Goal: Task Accomplishment & Management: Complete application form

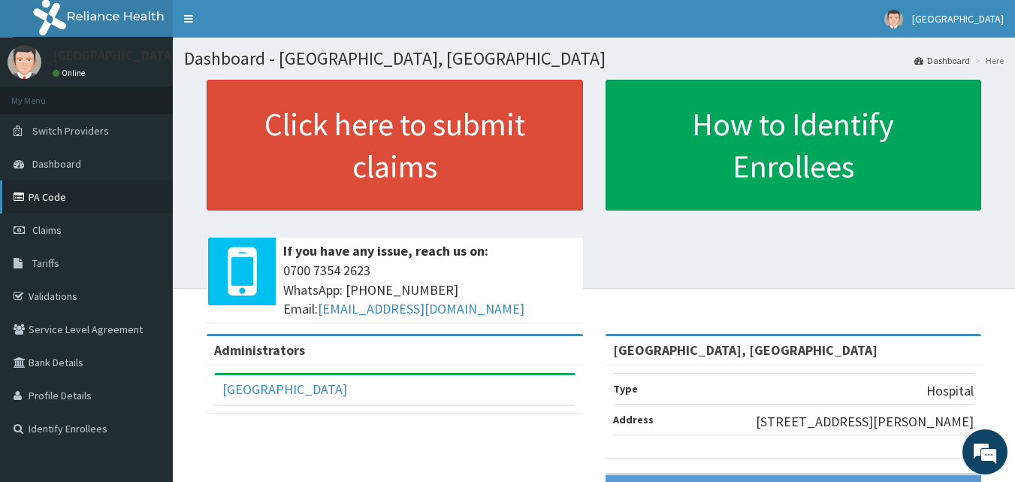
click at [43, 199] on link "PA Code" at bounding box center [86, 196] width 173 height 33
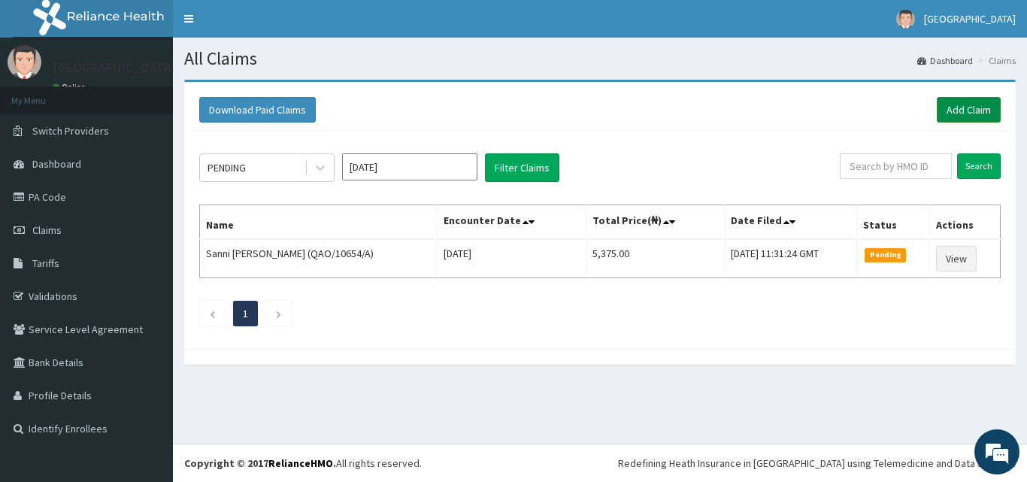
click at [960, 101] on link "Add Claim" at bounding box center [968, 110] width 64 height 26
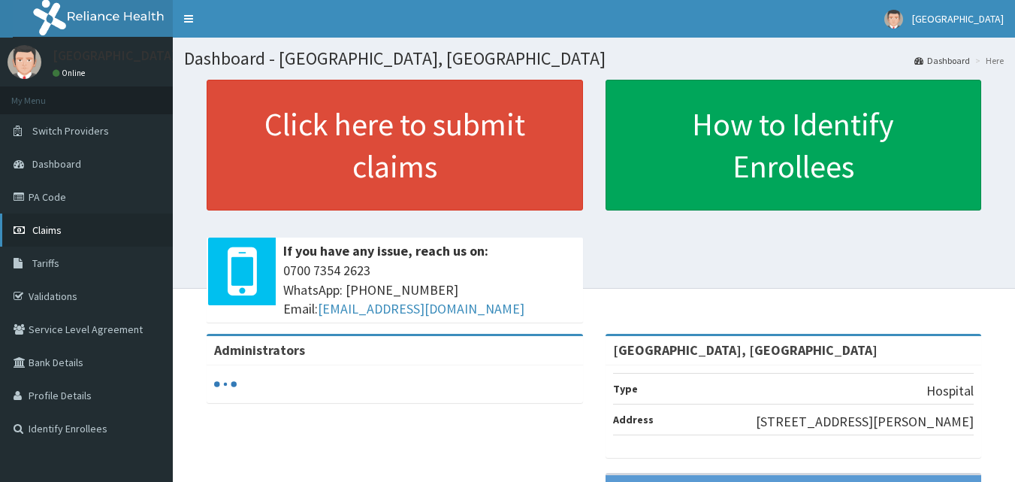
click at [63, 224] on link "Claims" at bounding box center [86, 229] width 173 height 33
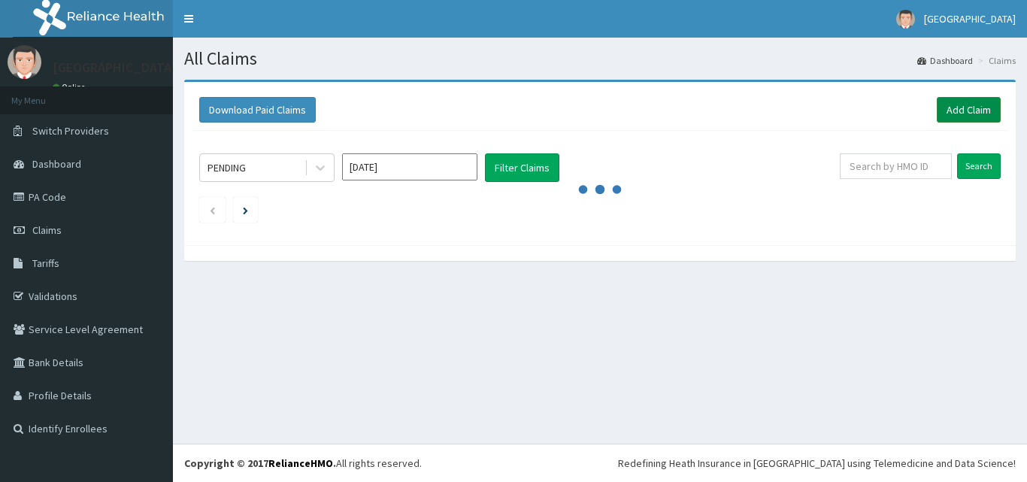
click at [957, 113] on link "Add Claim" at bounding box center [968, 110] width 64 height 26
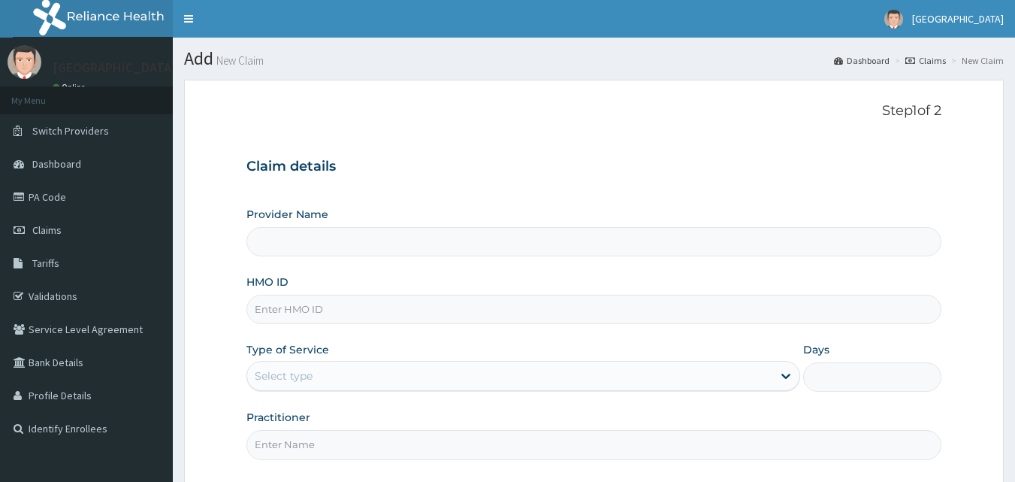
click at [289, 309] on input "HMO ID" at bounding box center [595, 309] width 696 height 29
paste input "enc/10025/a"
type input "enc/10025/a"
click at [325, 377] on div "Select type" at bounding box center [509, 376] width 525 height 24
click at [340, 370] on div "Select type" at bounding box center [509, 376] width 525 height 24
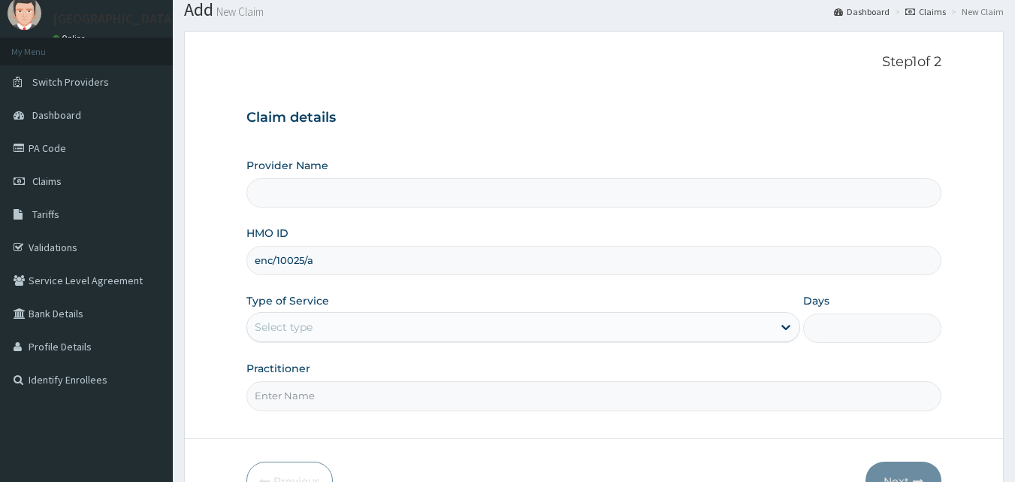
scroll to position [75, 0]
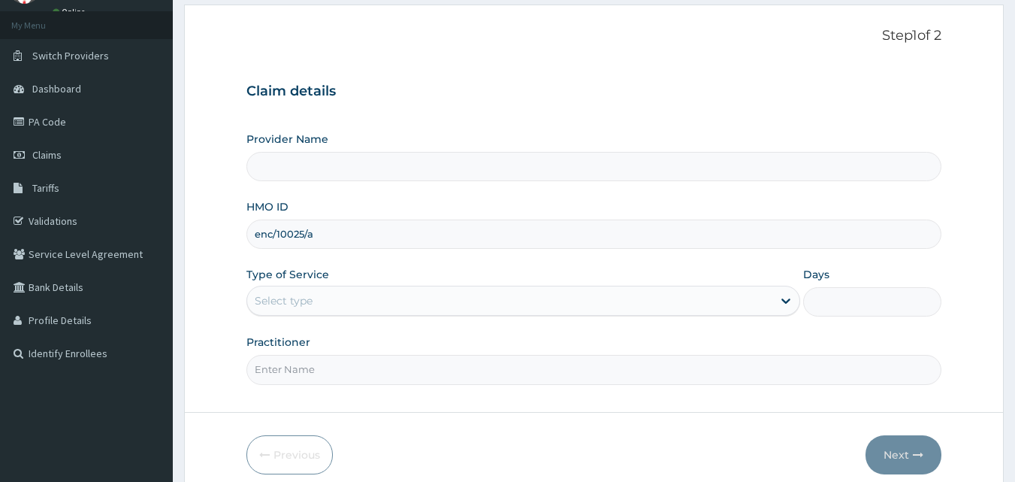
click at [340, 370] on input "Practitioner" at bounding box center [595, 369] width 696 height 29
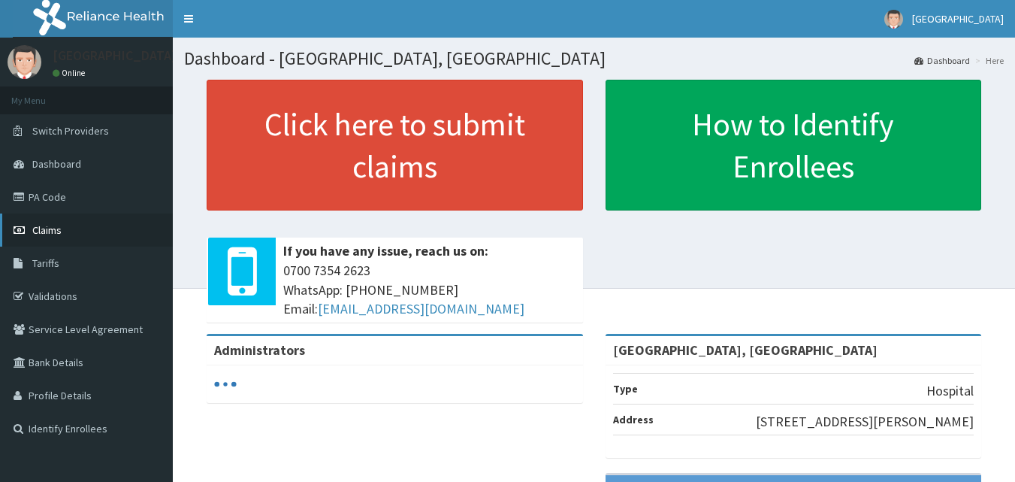
click at [64, 235] on link "Claims" at bounding box center [86, 229] width 173 height 33
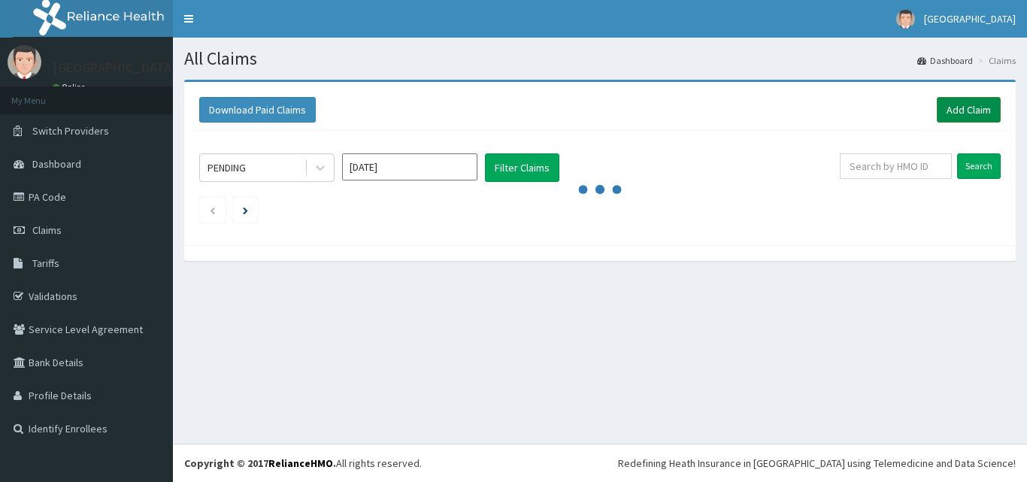
click at [964, 104] on link "Add Claim" at bounding box center [968, 110] width 64 height 26
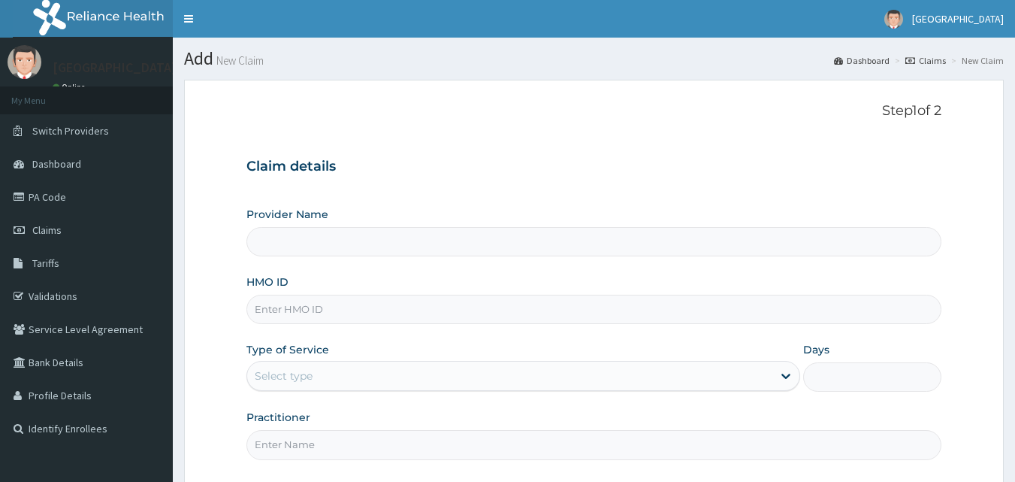
click at [286, 308] on input "HMO ID" at bounding box center [595, 309] width 696 height 29
paste input "enc/10025/a"
type input "enc/10025/a"
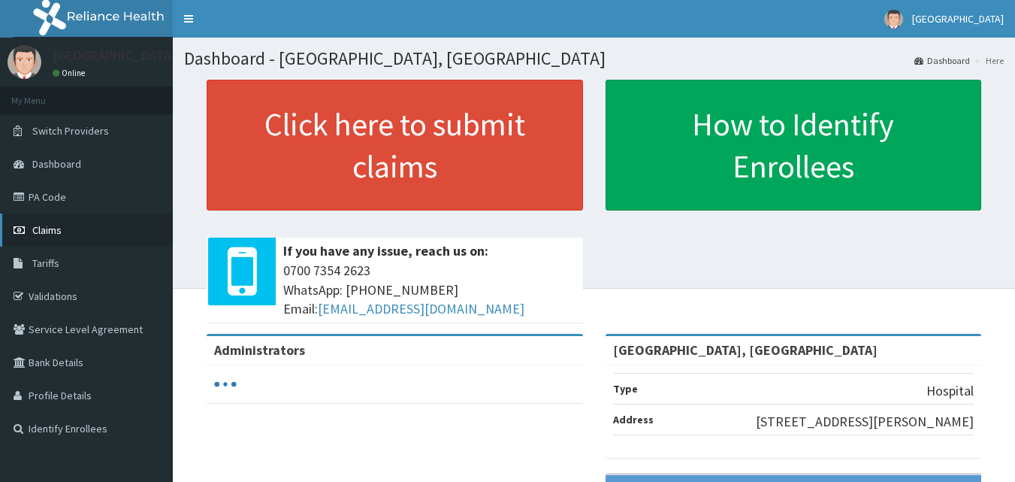
click at [62, 230] on link "Claims" at bounding box center [86, 229] width 173 height 33
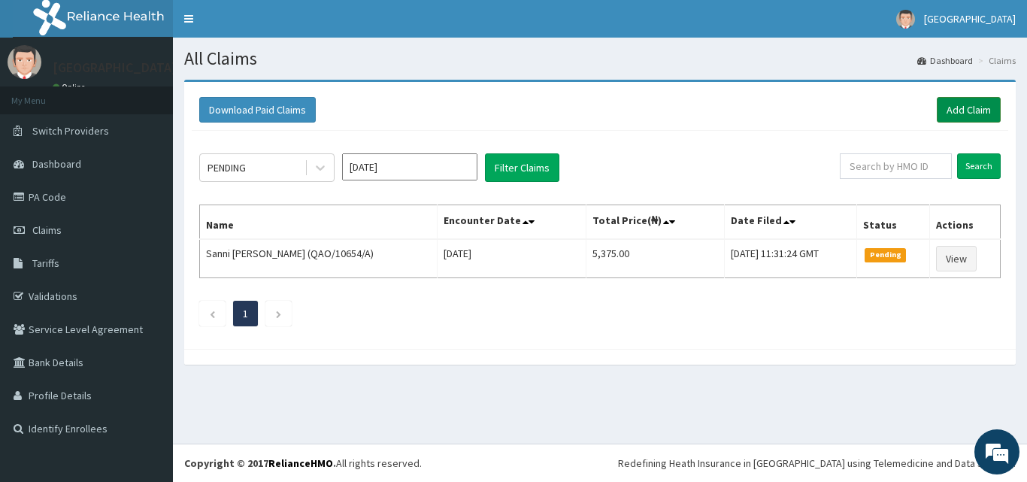
click at [983, 105] on link "Add Claim" at bounding box center [968, 110] width 64 height 26
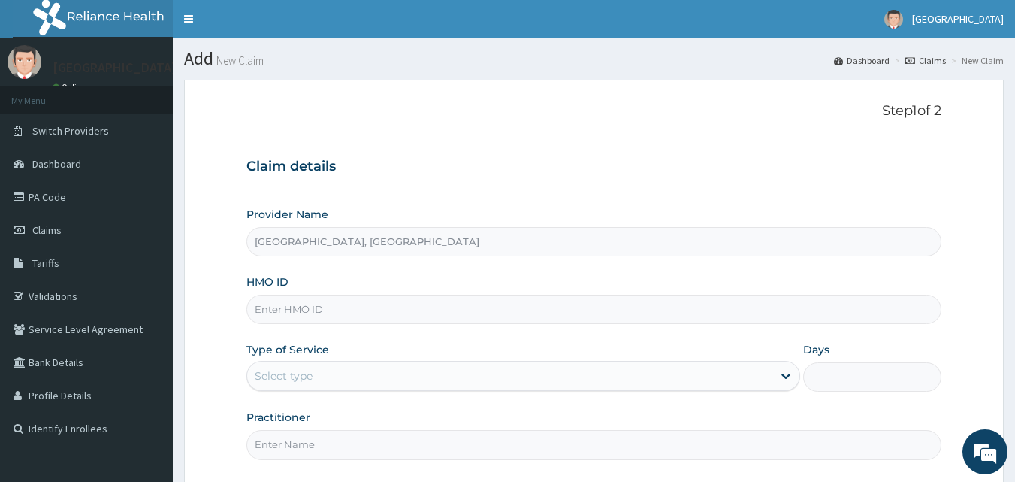
type input "[GEOGRAPHIC_DATA], [GEOGRAPHIC_DATA]"
click at [405, 307] on input "HMO ID" at bounding box center [595, 309] width 696 height 29
paste input "enc/10025/a"
type input "enc/10025/a"
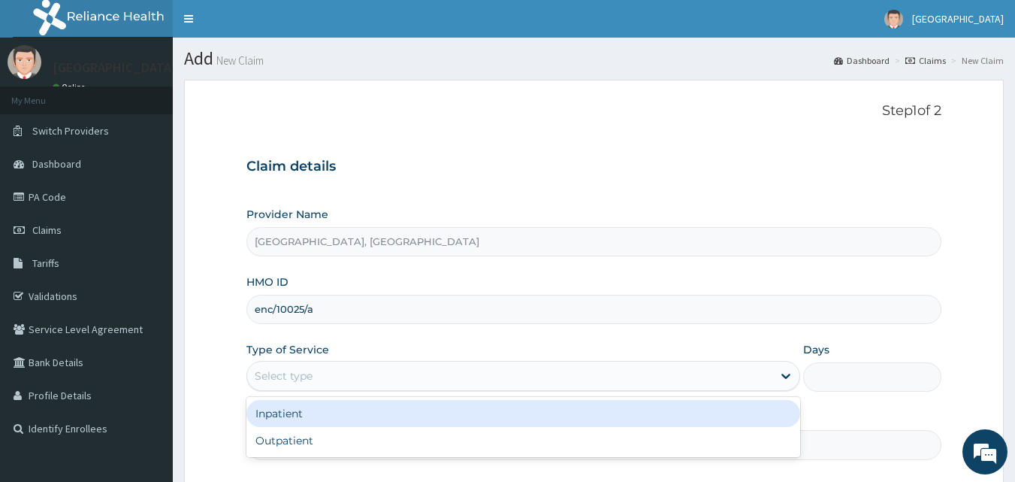
click at [354, 372] on div "Select type" at bounding box center [509, 376] width 525 height 24
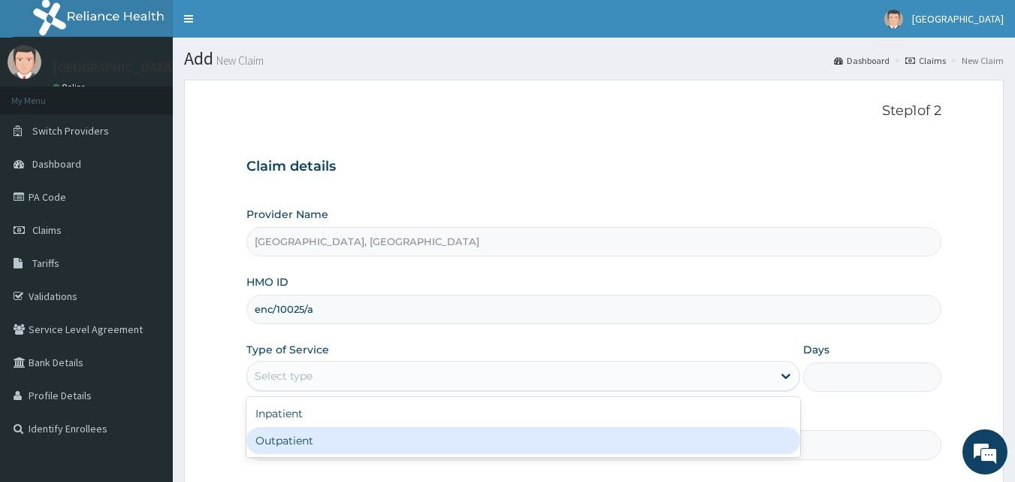
click at [358, 437] on div "Outpatient" at bounding box center [524, 440] width 554 height 27
click at [358, 437] on input "Practitioner" at bounding box center [595, 444] width 696 height 29
type input "1"
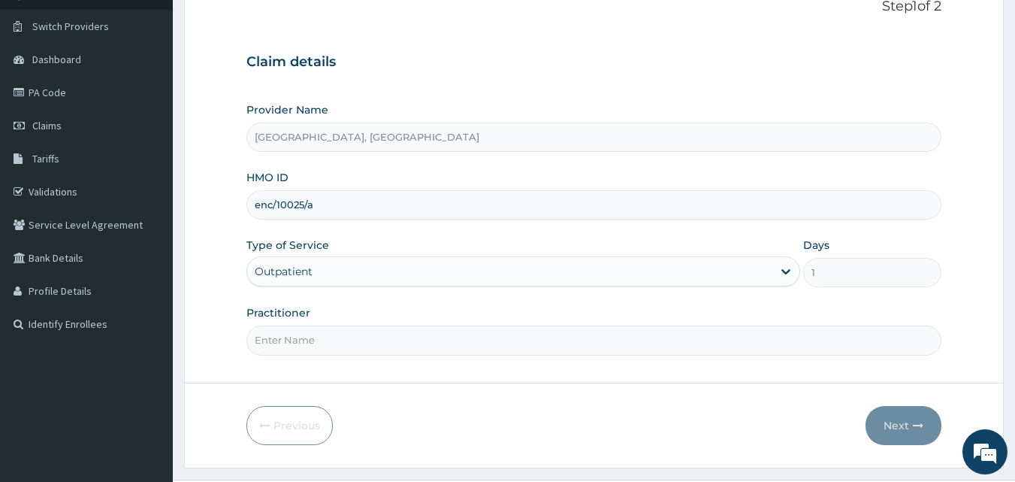
scroll to position [141, 0]
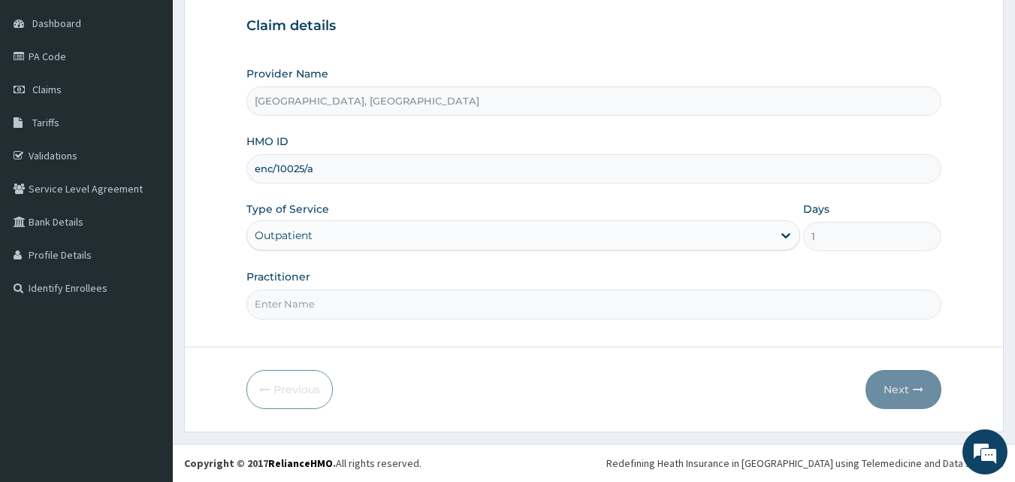
click at [439, 291] on input "Practitioner" at bounding box center [595, 303] width 696 height 29
click at [540, 311] on input "Practitioner" at bounding box center [595, 303] width 696 height 29
type input "Dr [PERSON_NAME]"
click at [905, 393] on button "Next" at bounding box center [904, 389] width 76 height 39
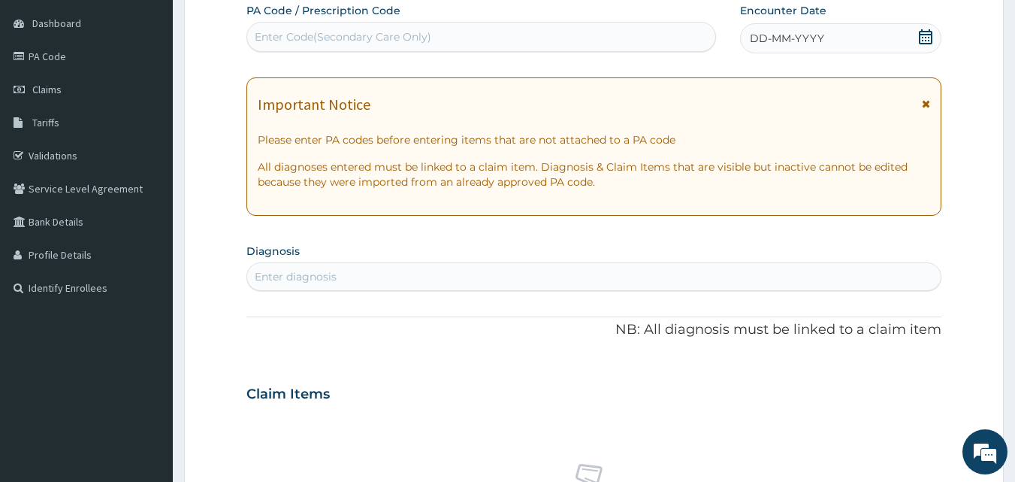
click at [271, 253] on label "Diagnosis" at bounding box center [273, 251] width 53 height 15
click at [276, 279] on div "Enter diagnosis" at bounding box center [296, 276] width 82 height 15
type input "[MEDICAL_DATA]"
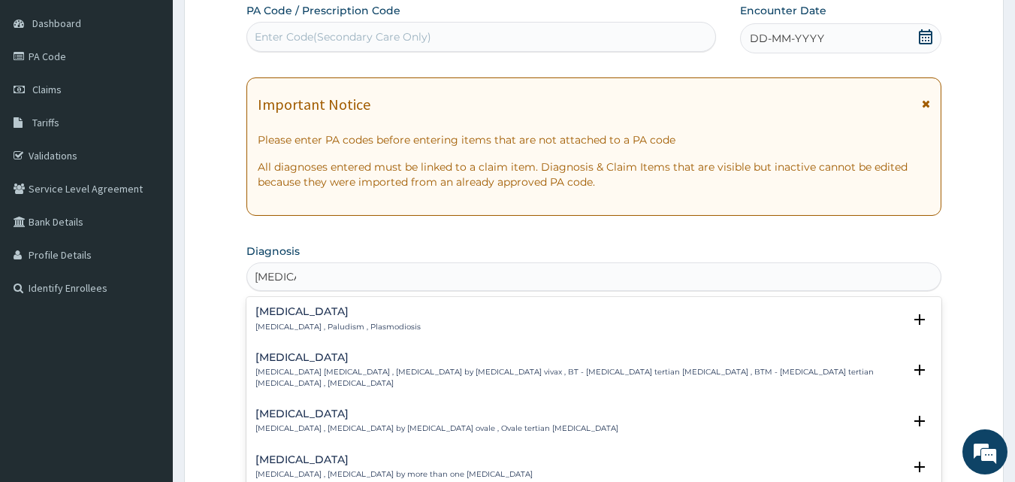
click at [277, 330] on p "[MEDICAL_DATA] , Paludism , Plasmodiosis" at bounding box center [338, 327] width 165 height 11
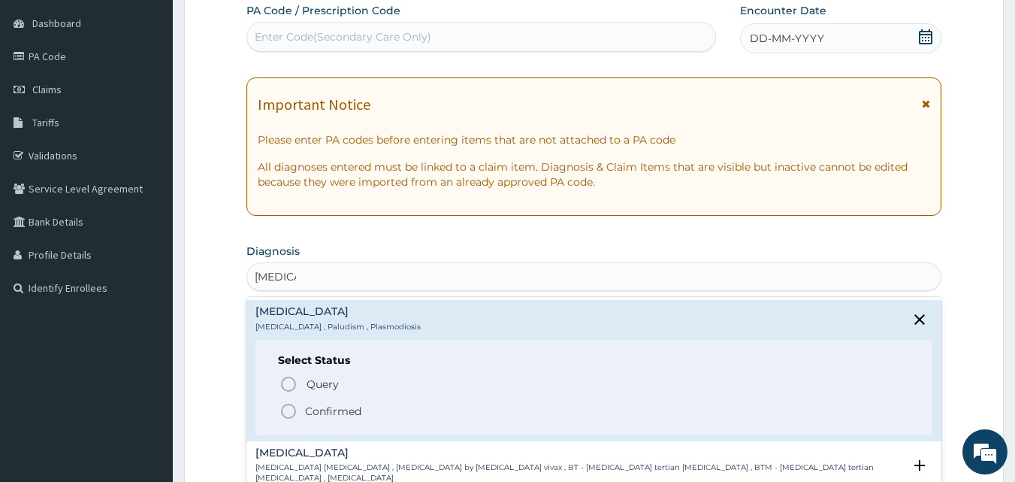
click at [301, 408] on span "Confirmed" at bounding box center [595, 411] width 631 height 18
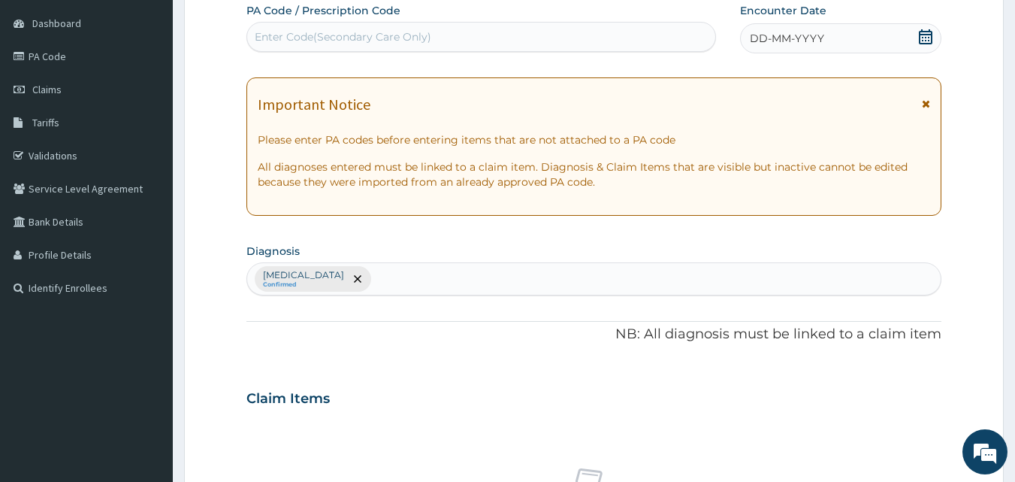
click at [409, 267] on div "[MEDICAL_DATA] Confirmed" at bounding box center [594, 279] width 694 height 32
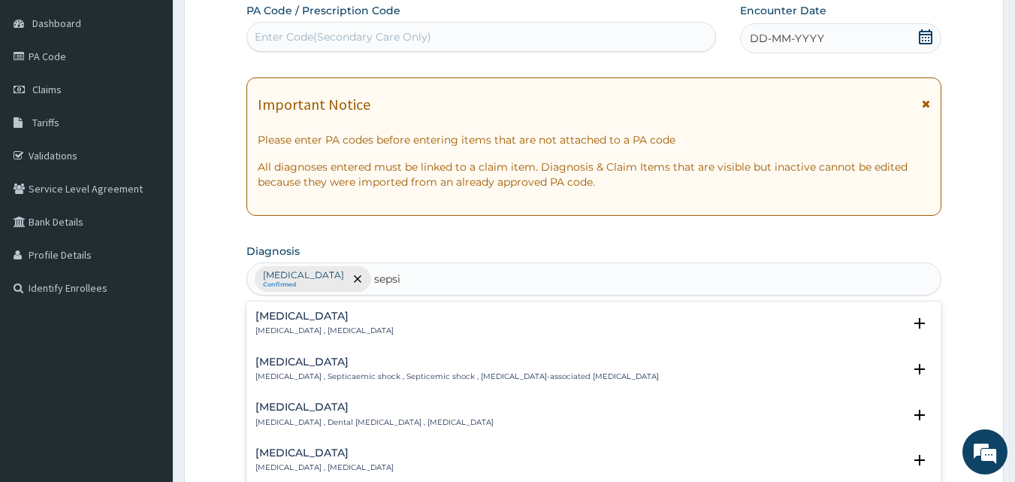
type input "[MEDICAL_DATA]"
click at [338, 326] on p "[MEDICAL_DATA] , [MEDICAL_DATA]" at bounding box center [325, 330] width 138 height 11
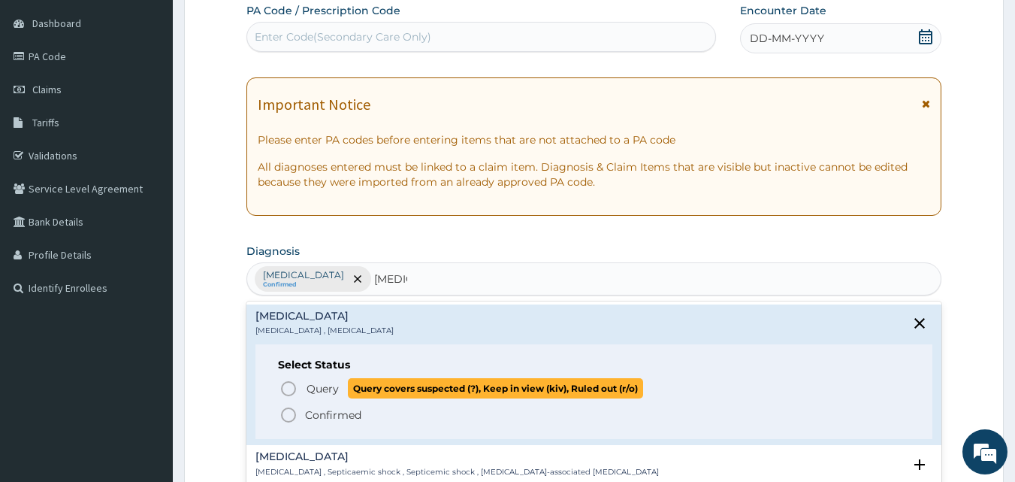
click at [337, 381] on span "Query" at bounding box center [323, 388] width 32 height 15
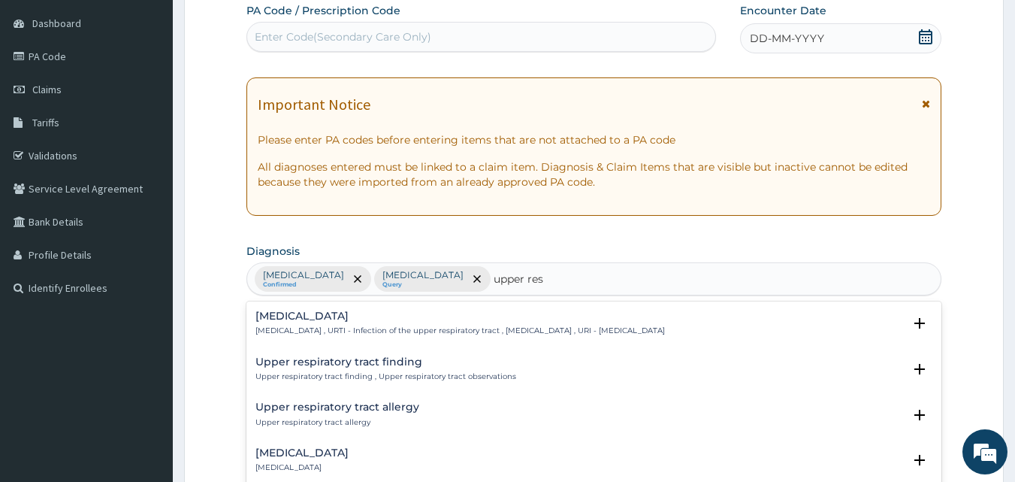
type input "upper res"
click at [407, 325] on div "[MEDICAL_DATA] [MEDICAL_DATA] , URTI - Infection of the upper respiratory tract…" at bounding box center [461, 323] width 410 height 26
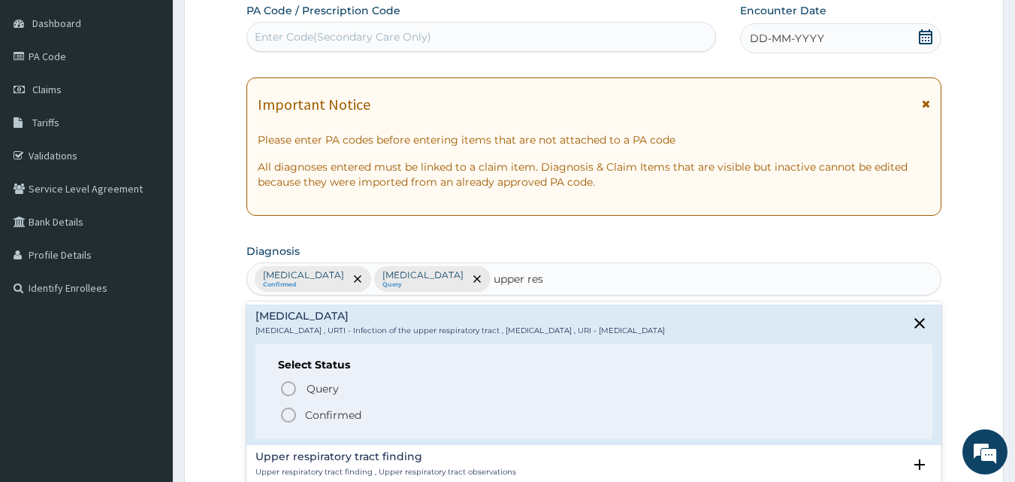
click at [333, 413] on p "Confirmed" at bounding box center [333, 414] width 56 height 15
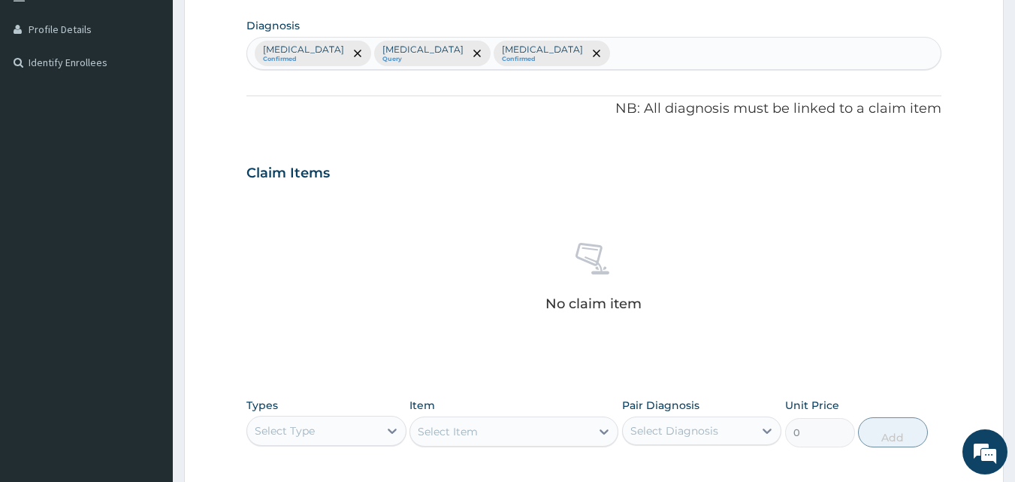
scroll to position [516, 0]
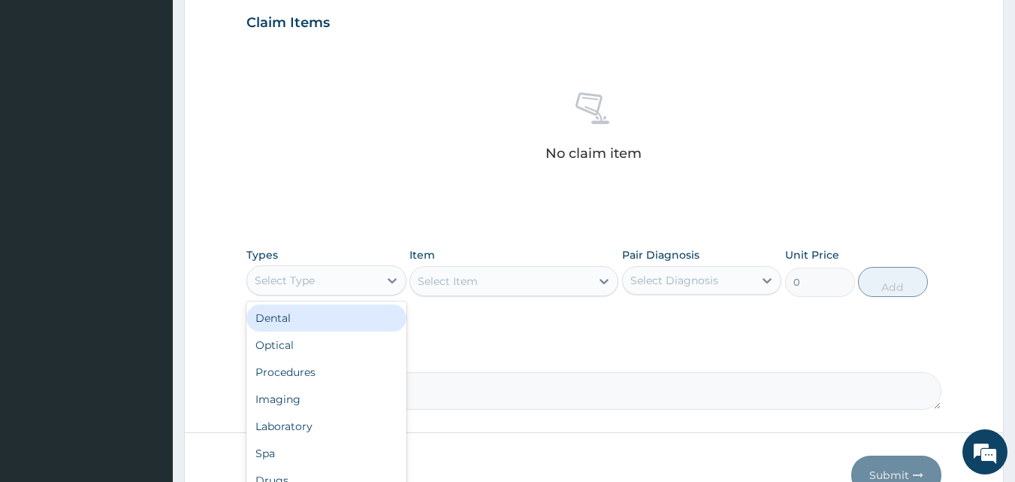
click at [352, 281] on div "Select Type" at bounding box center [313, 280] width 132 height 24
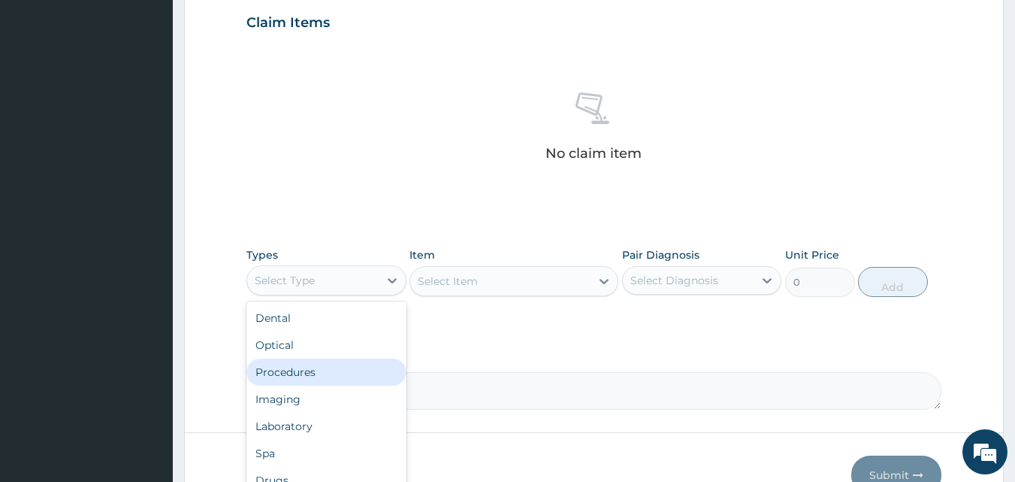
click at [313, 377] on div "Procedures" at bounding box center [327, 371] width 160 height 27
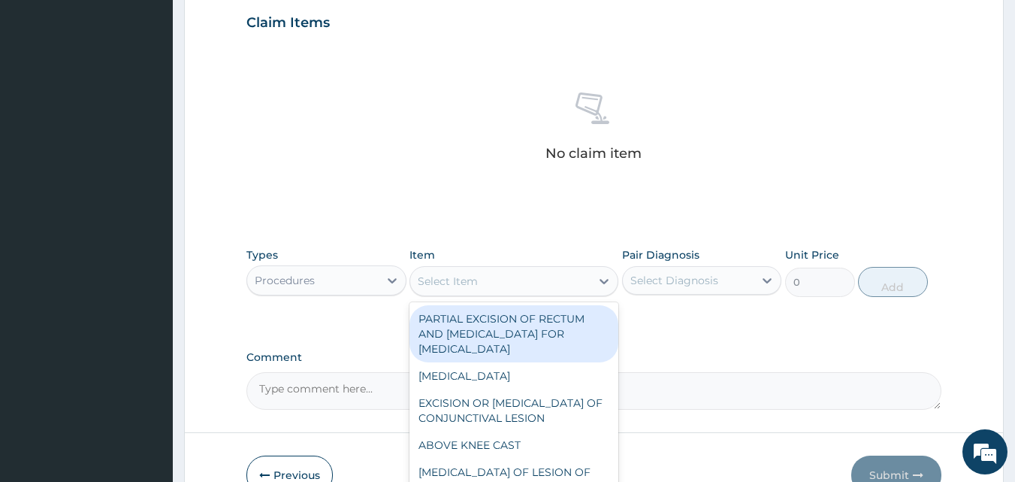
click at [467, 283] on div "Select Item" at bounding box center [448, 281] width 60 height 15
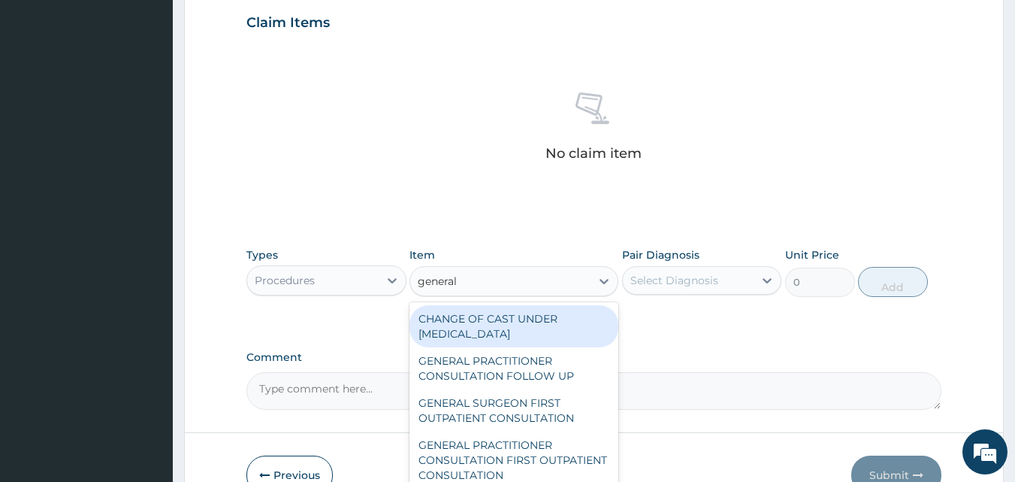
type input "general p"
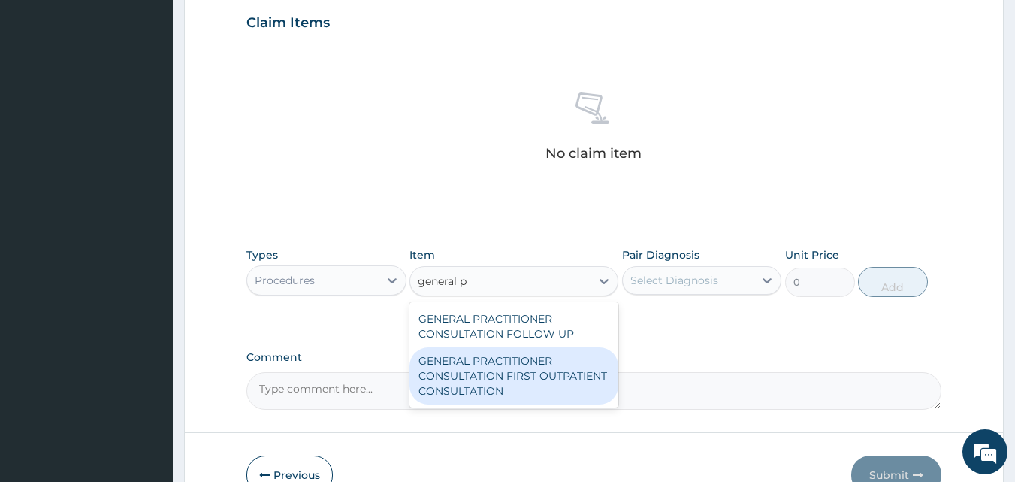
click at [486, 355] on div "GENERAL PRACTITIONER CONSULTATION FIRST OUTPATIENT CONSULTATION" at bounding box center [514, 375] width 209 height 57
type input "3548"
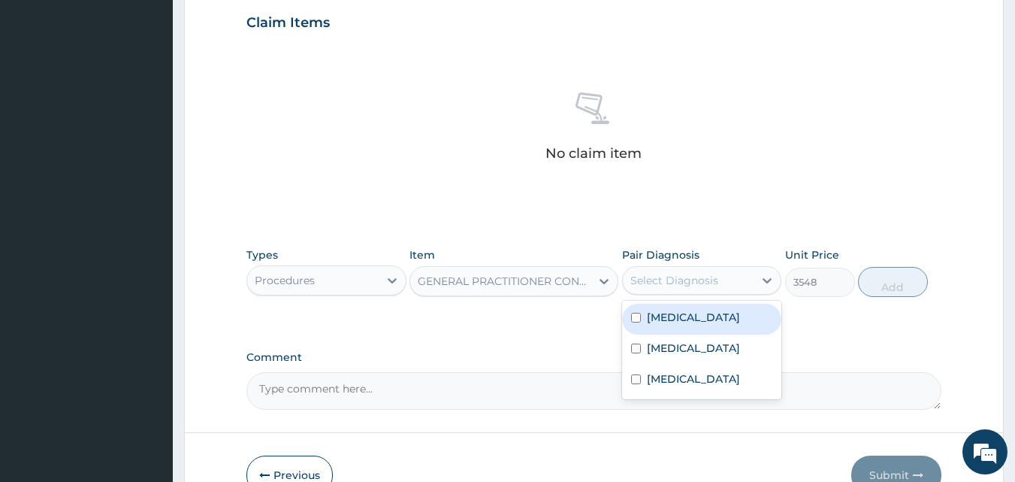
click at [722, 280] on div "Select Diagnosis" at bounding box center [689, 280] width 132 height 24
drag, startPoint x: 718, startPoint y: 315, endPoint x: 706, endPoint y: 333, distance: 22.1
click at [718, 318] on div "[MEDICAL_DATA]" at bounding box center [702, 319] width 160 height 31
checkbox input "true"
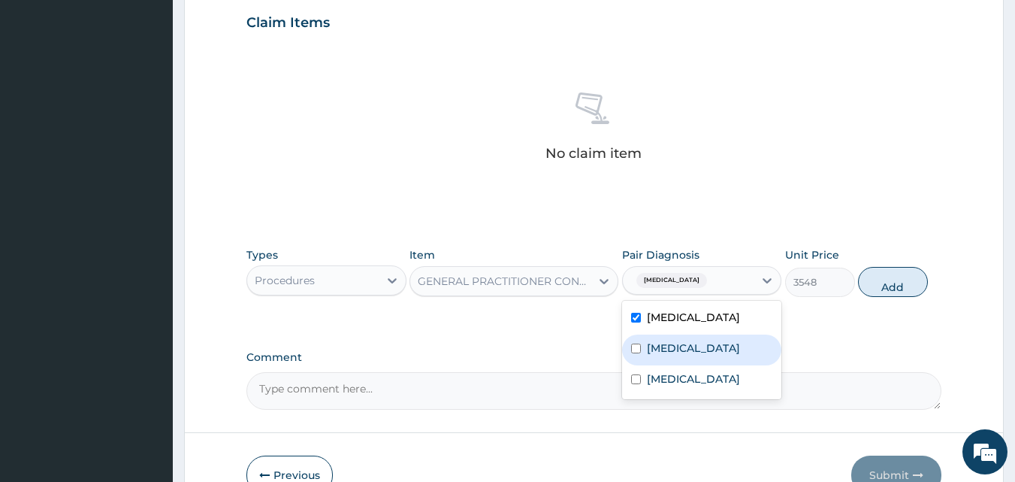
drag, startPoint x: 697, startPoint y: 346, endPoint x: 679, endPoint y: 382, distance: 40.3
click at [694, 361] on div "[MEDICAL_DATA]" at bounding box center [702, 349] width 160 height 31
checkbox input "true"
click at [676, 383] on label "[MEDICAL_DATA]" at bounding box center [693, 378] width 93 height 15
checkbox input "true"
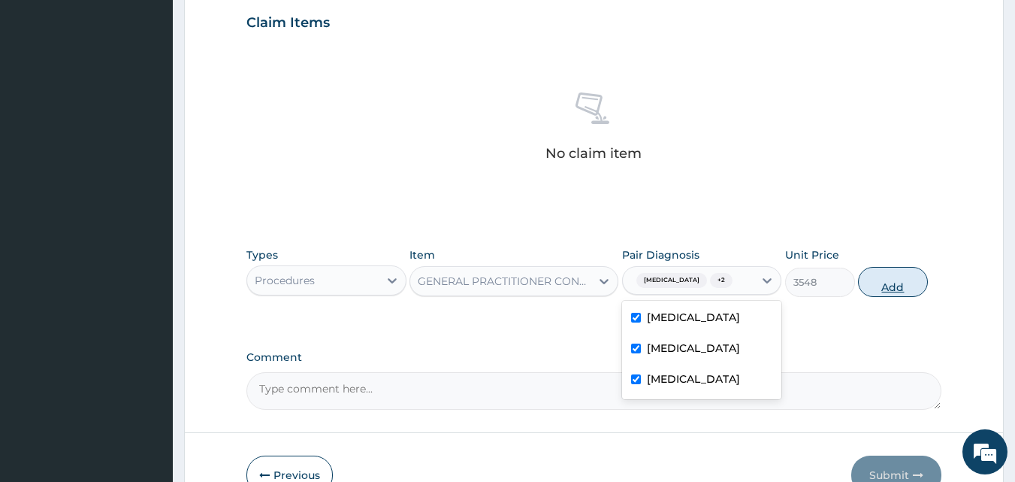
click at [919, 285] on button "Add" at bounding box center [893, 282] width 70 height 30
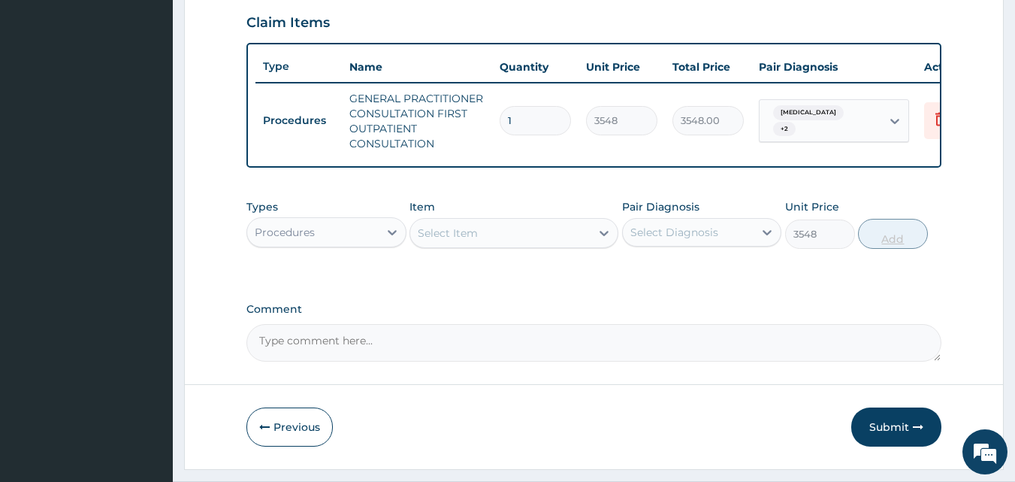
type input "0"
click at [383, 239] on div at bounding box center [392, 232] width 27 height 27
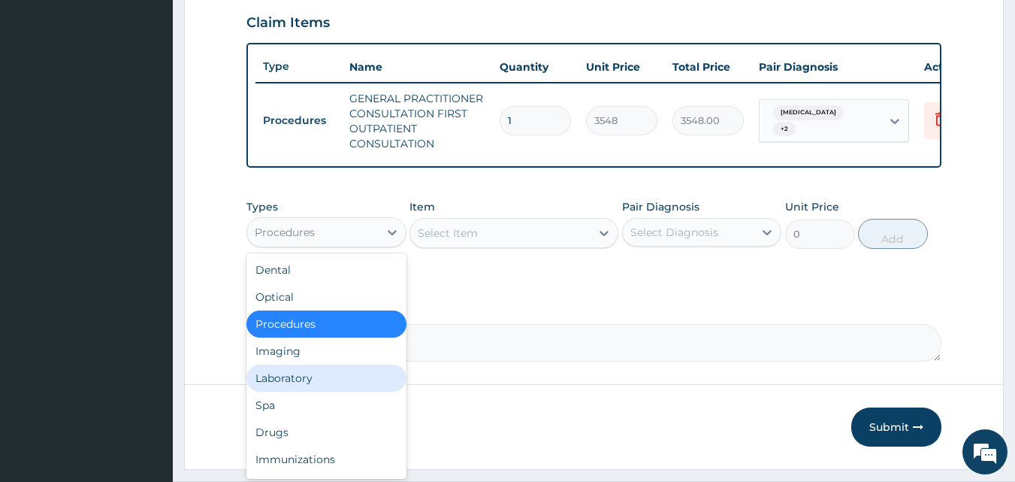
click at [359, 392] on div "Laboratory" at bounding box center [327, 378] width 160 height 27
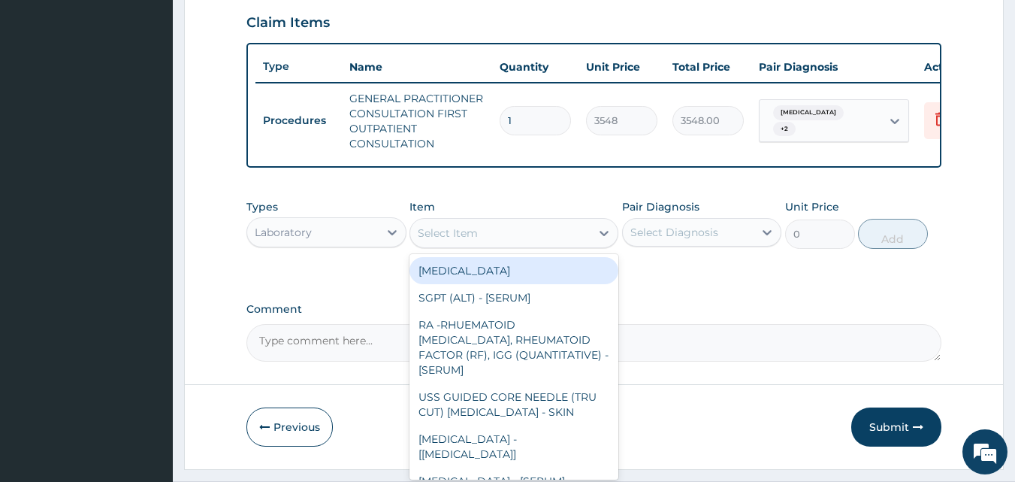
click at [551, 237] on div "Select Item" at bounding box center [500, 233] width 180 height 24
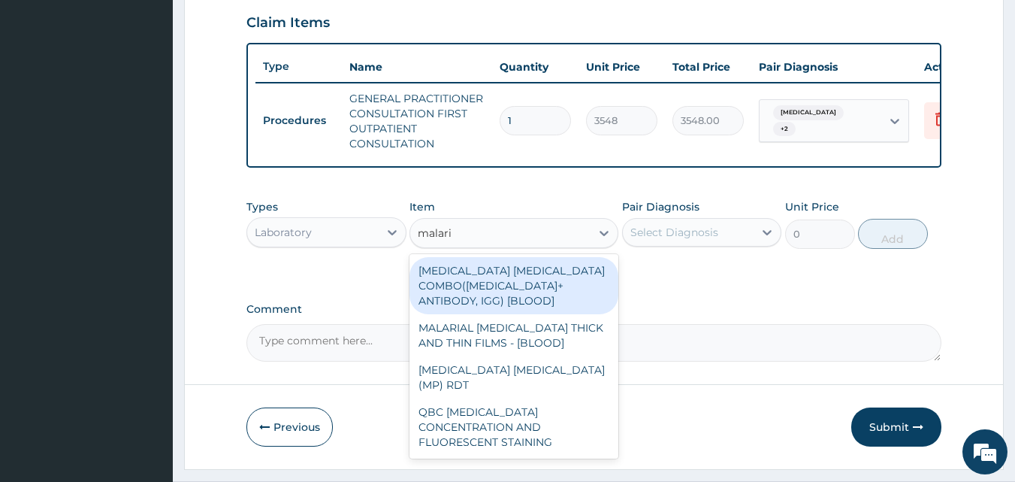
type input "[MEDICAL_DATA]"
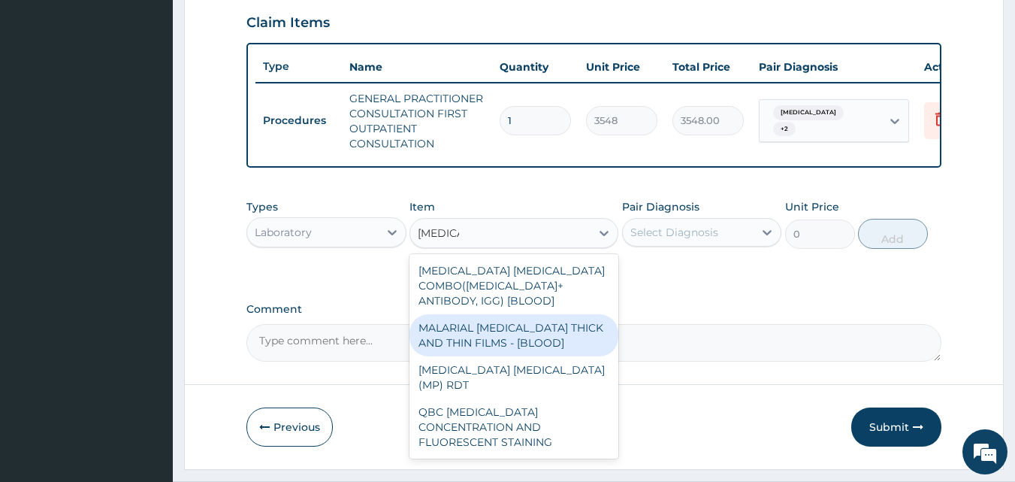
click at [576, 346] on div "MALARIAL [MEDICAL_DATA] THICK AND THIN FILMS - [BLOOD]" at bounding box center [514, 335] width 209 height 42
type input "1613"
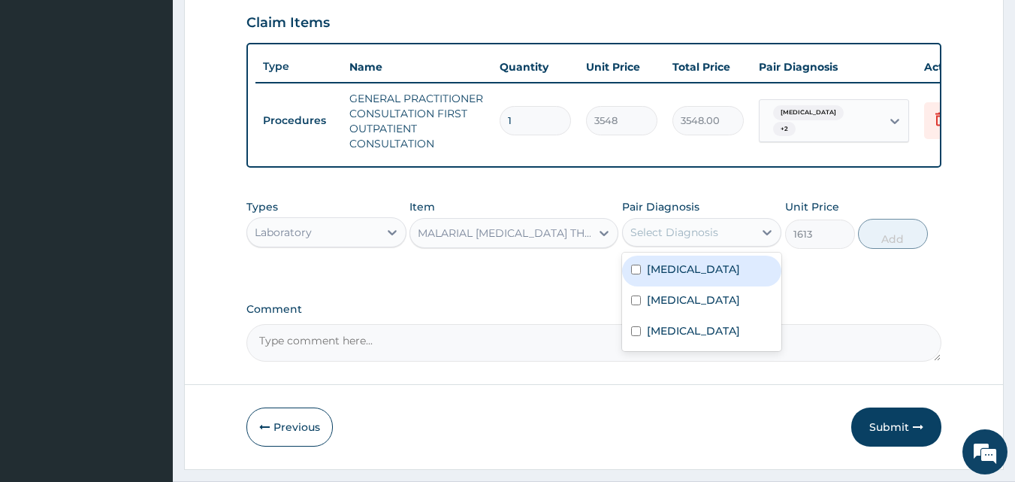
drag, startPoint x: 697, startPoint y: 234, endPoint x: 695, endPoint y: 265, distance: 30.9
click at [697, 241] on div "Select Diagnosis" at bounding box center [689, 232] width 132 height 24
click at [703, 282] on div "[MEDICAL_DATA]" at bounding box center [702, 271] width 160 height 31
checkbox input "true"
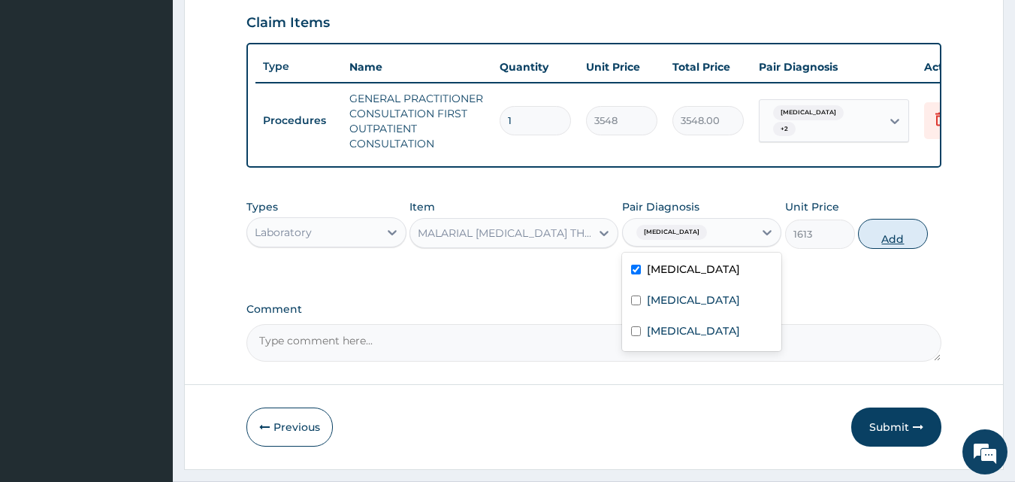
click at [907, 245] on button "Add" at bounding box center [893, 234] width 70 height 30
type input "0"
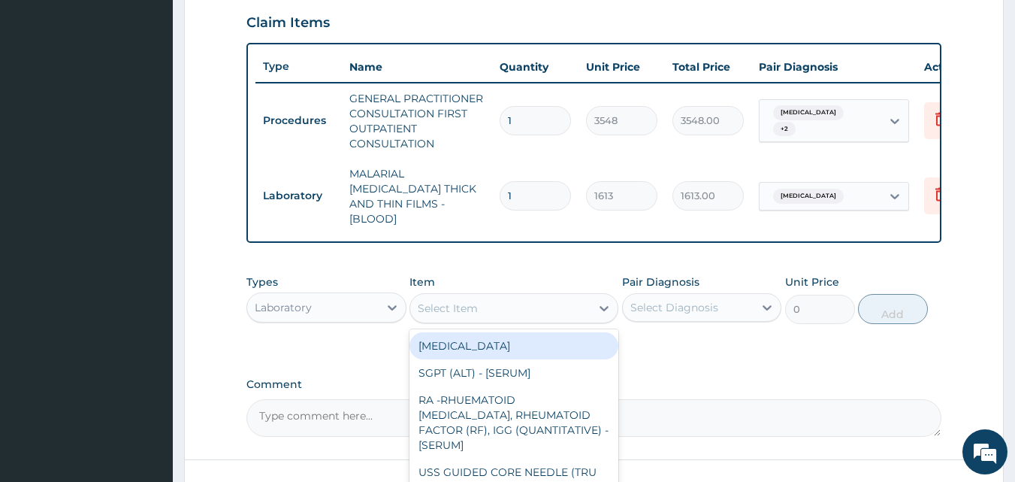
click at [484, 312] on div "Select Item" at bounding box center [500, 308] width 180 height 24
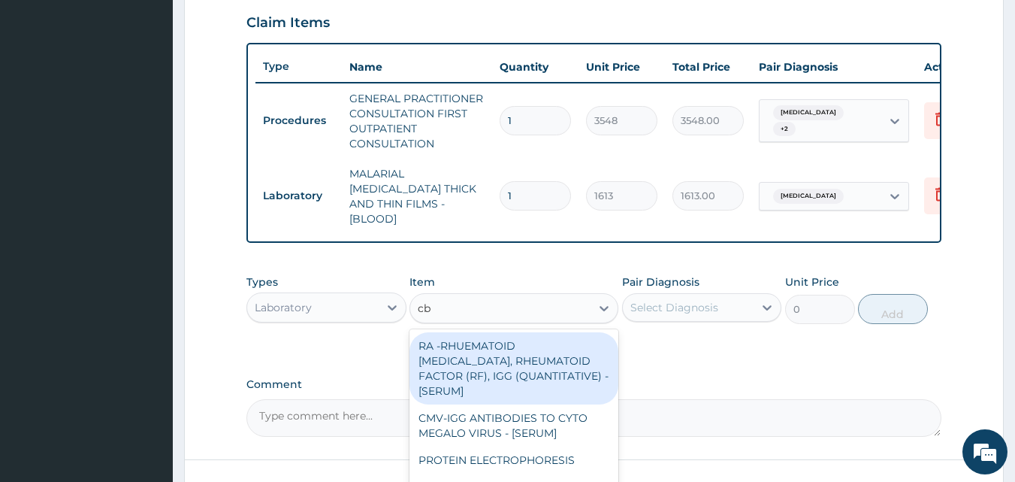
type input "cbc"
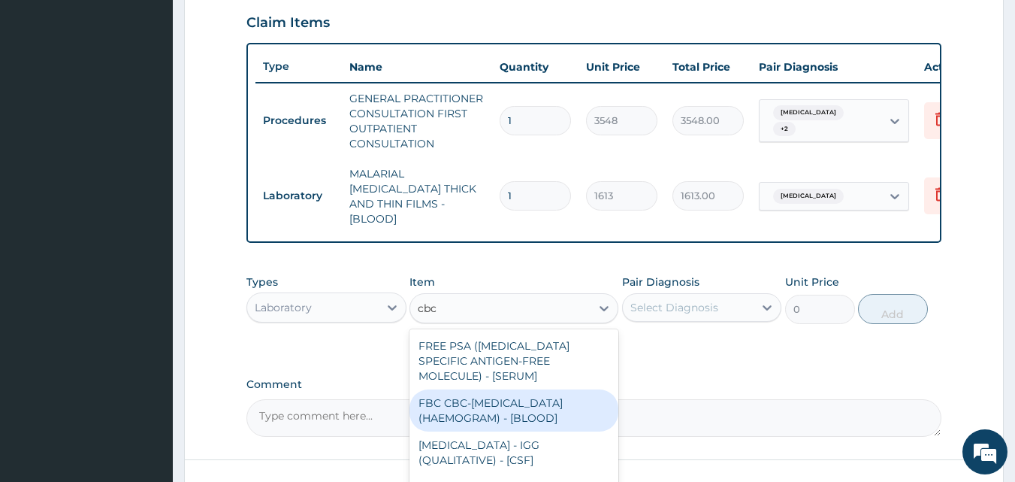
click at [429, 418] on div "FBC CBC-[MEDICAL_DATA] (HAEMOGRAM) - [BLOOD]" at bounding box center [514, 410] width 209 height 42
type input "4300"
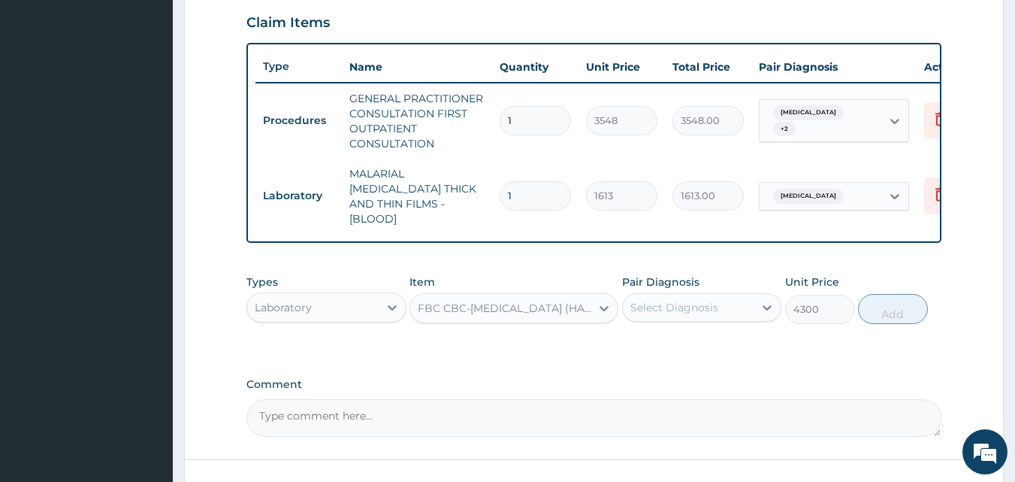
drag, startPoint x: 703, startPoint y: 277, endPoint x: 697, endPoint y: 287, distance: 12.1
click at [698, 281] on div "Pair Diagnosis Select Diagnosis" at bounding box center [702, 299] width 160 height 50
click at [685, 308] on div "Select Diagnosis" at bounding box center [675, 307] width 88 height 15
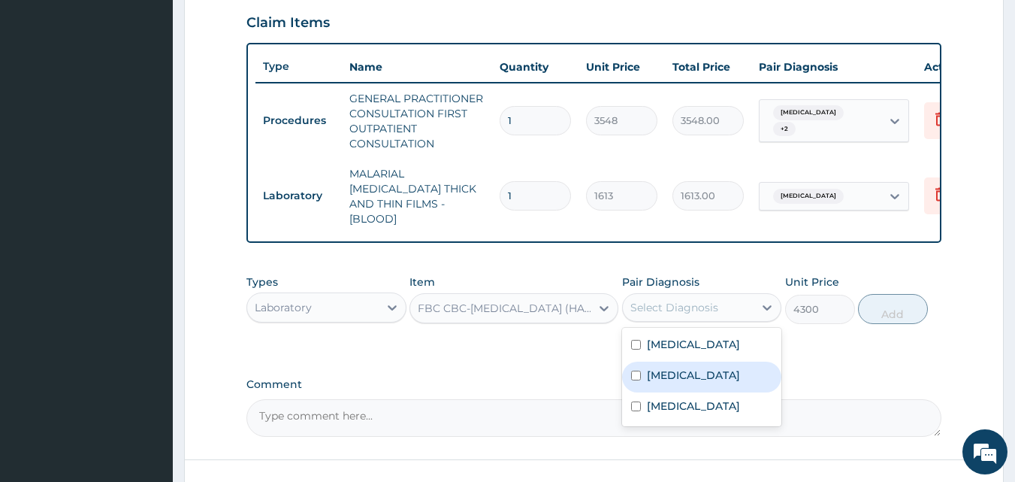
click at [675, 380] on div "[MEDICAL_DATA]" at bounding box center [702, 377] width 160 height 31
checkbox input "true"
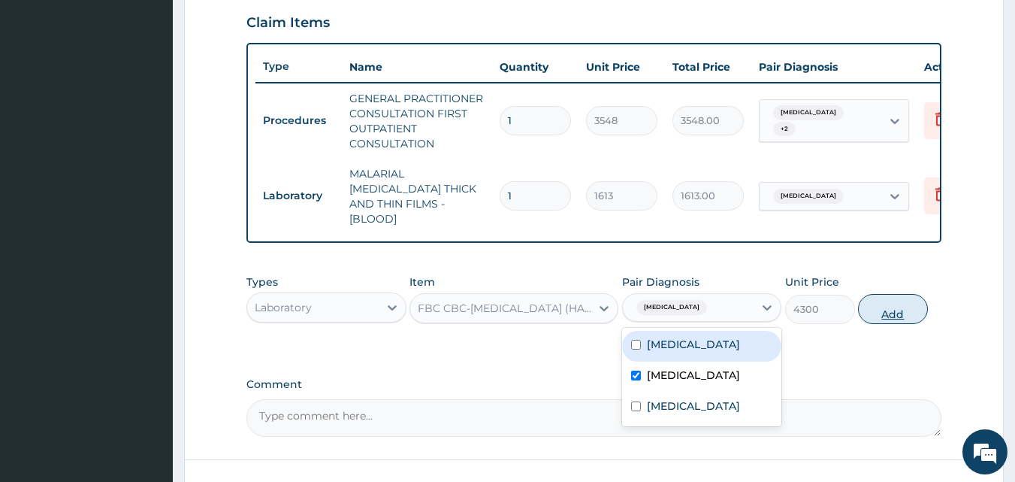
click at [893, 294] on button "Add" at bounding box center [893, 309] width 70 height 30
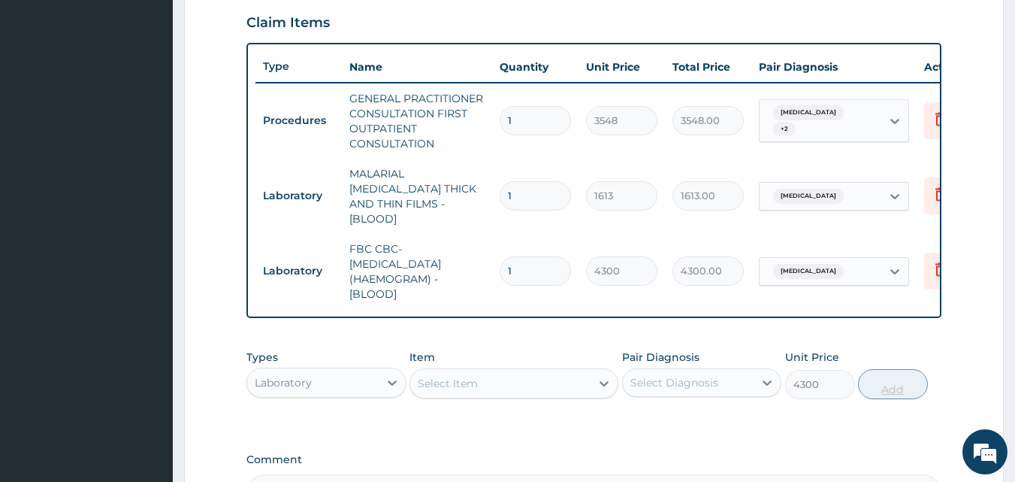
type input "0"
click at [357, 380] on div "Laboratory" at bounding box center [313, 383] width 132 height 24
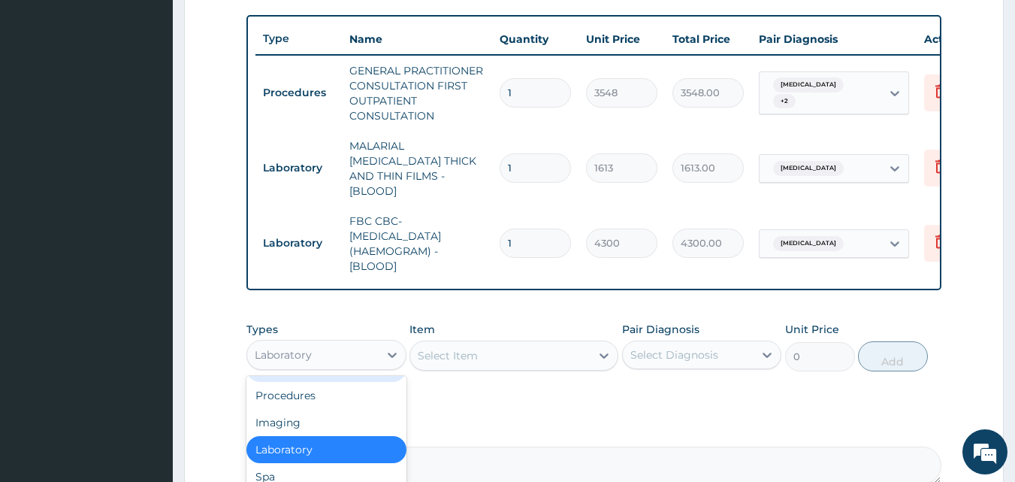
scroll to position [591, 0]
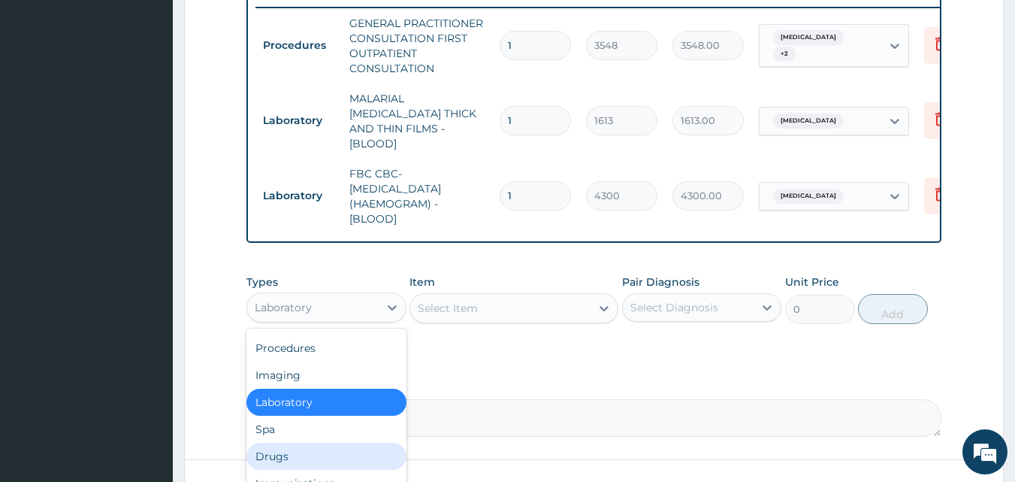
click at [275, 452] on div "Drugs" at bounding box center [327, 456] width 160 height 27
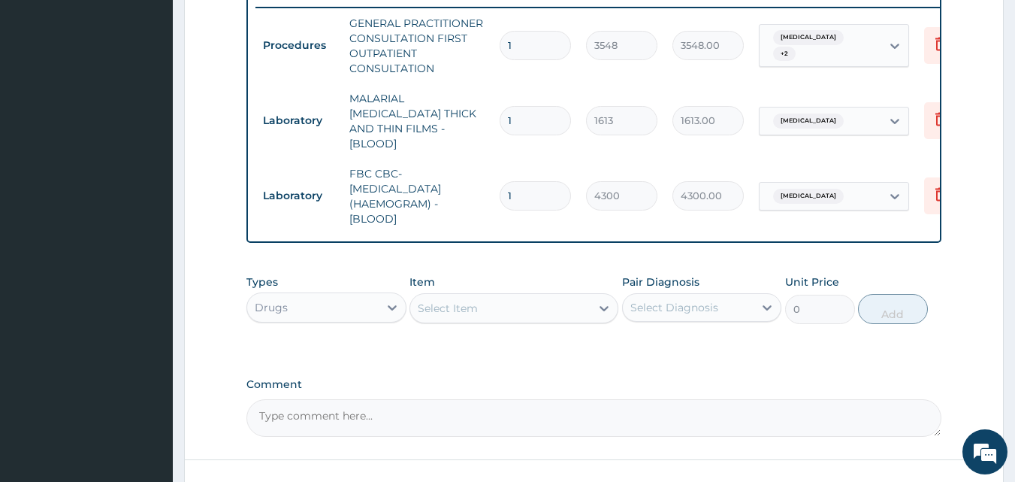
click at [464, 301] on div "Select Item" at bounding box center [448, 308] width 60 height 15
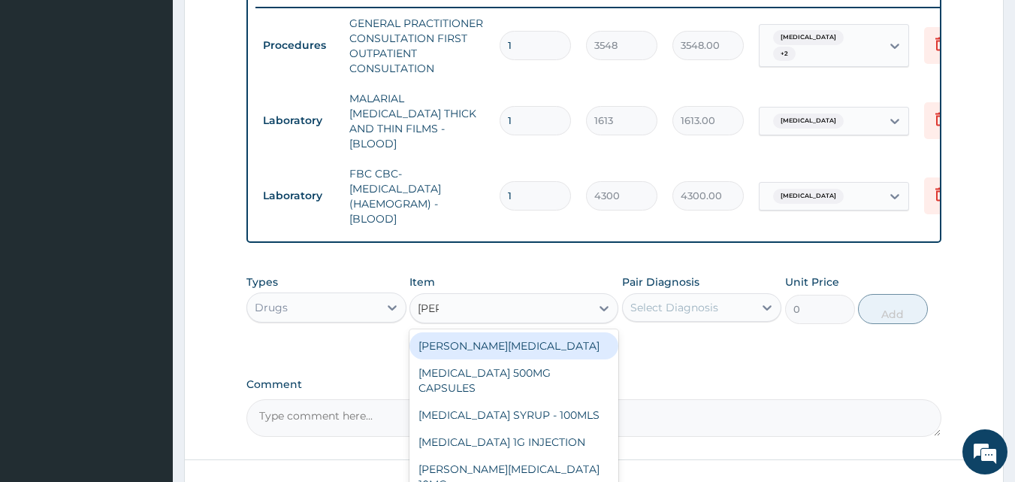
type input "lorat"
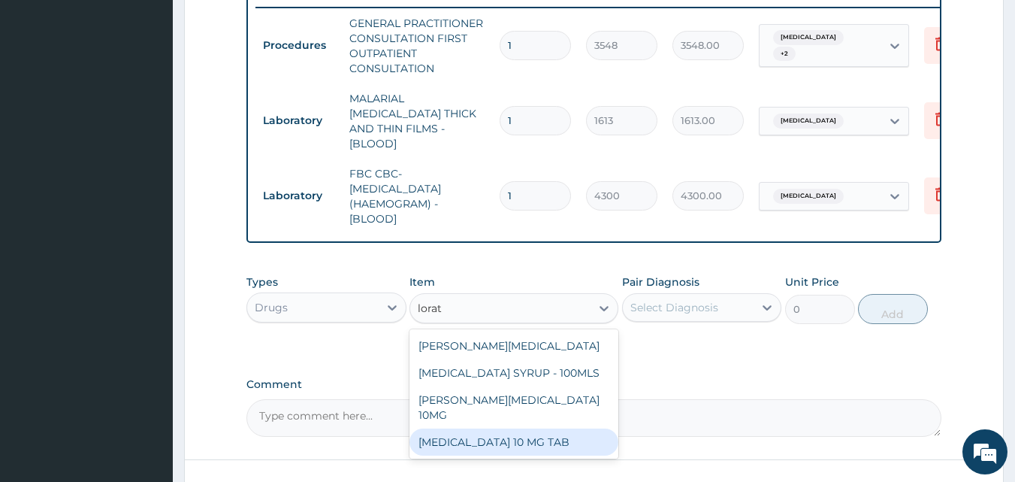
click at [473, 428] on div "[MEDICAL_DATA] 10 MG TAB" at bounding box center [514, 441] width 209 height 27
type input "59"
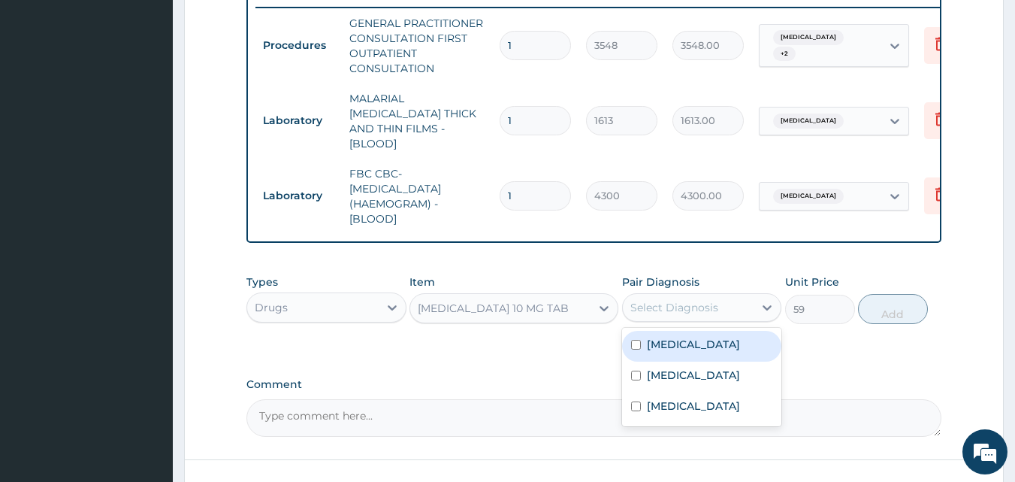
click at [722, 301] on div "Select Diagnosis" at bounding box center [689, 307] width 132 height 24
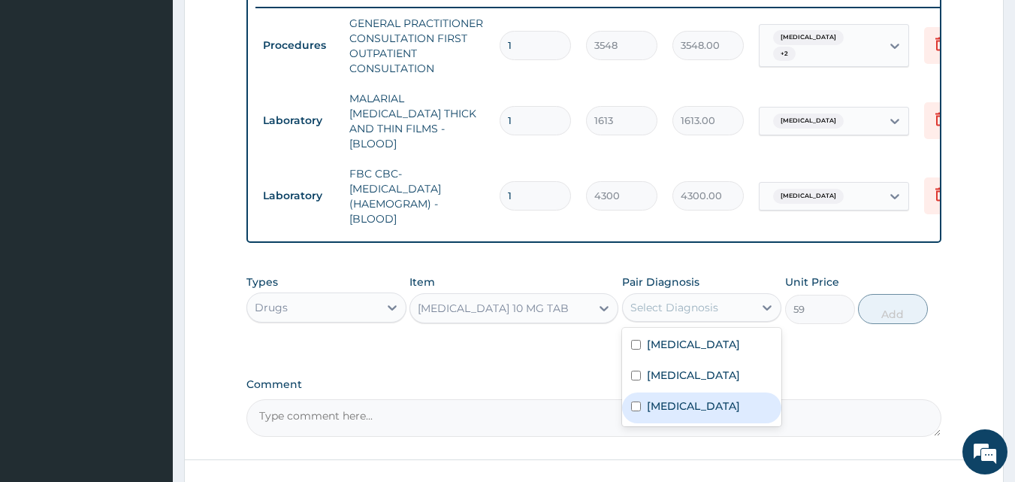
click at [681, 411] on label "[MEDICAL_DATA]" at bounding box center [693, 405] width 93 height 15
checkbox input "true"
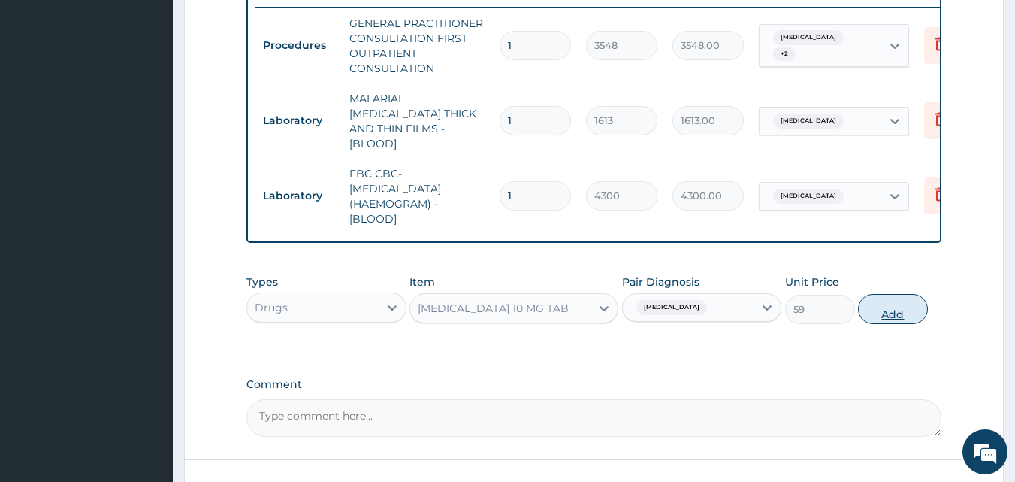
click at [903, 303] on button "Add" at bounding box center [893, 309] width 70 height 30
type input "0"
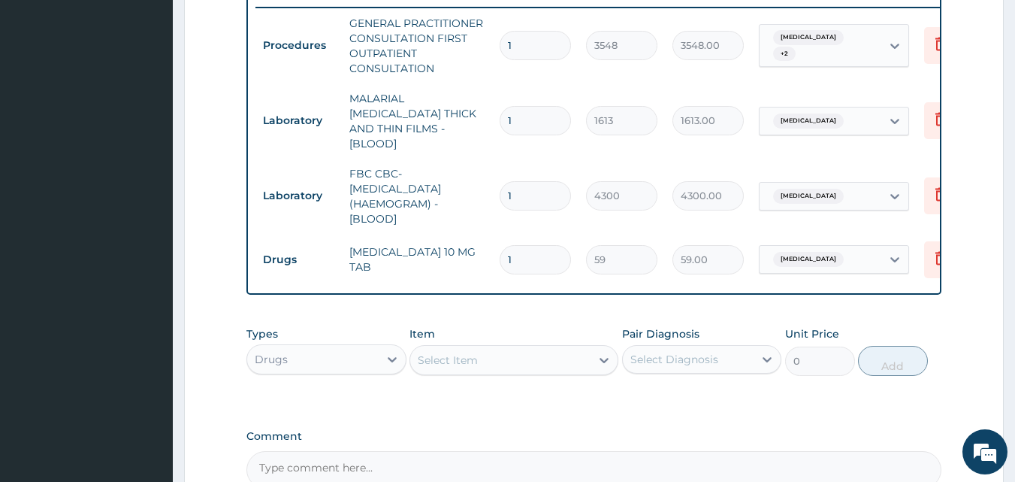
click at [527, 250] on input "1" at bounding box center [535, 259] width 71 height 29
type input "0.00"
type input "3"
type input "177.00"
type input "2"
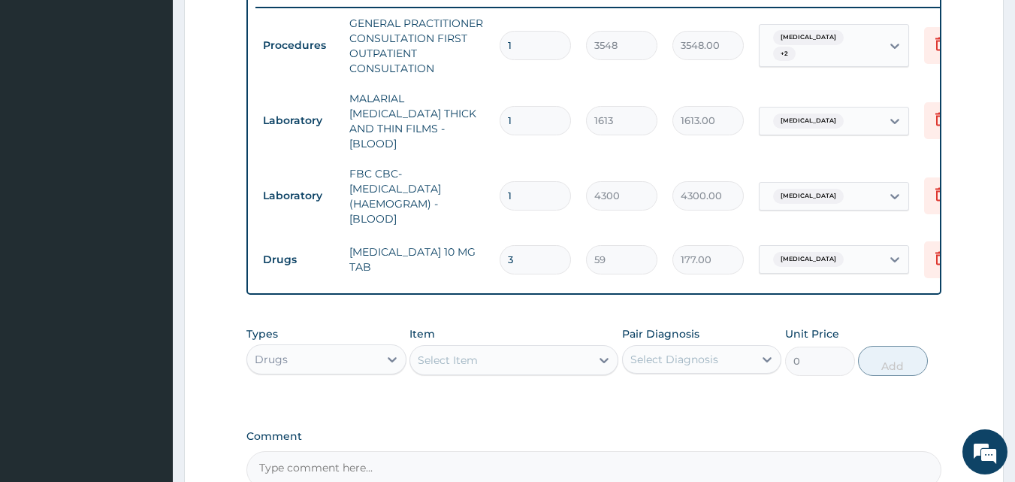
type input "118.00"
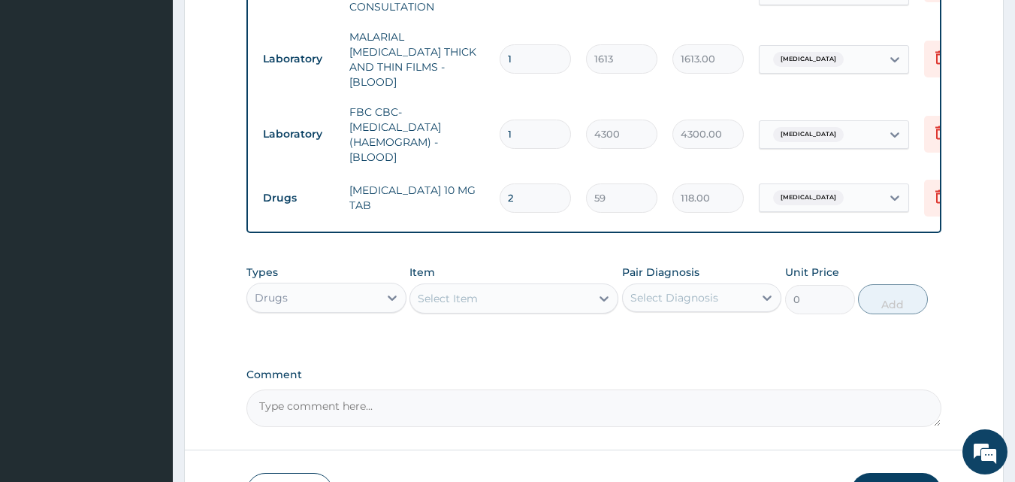
scroll to position [752, 0]
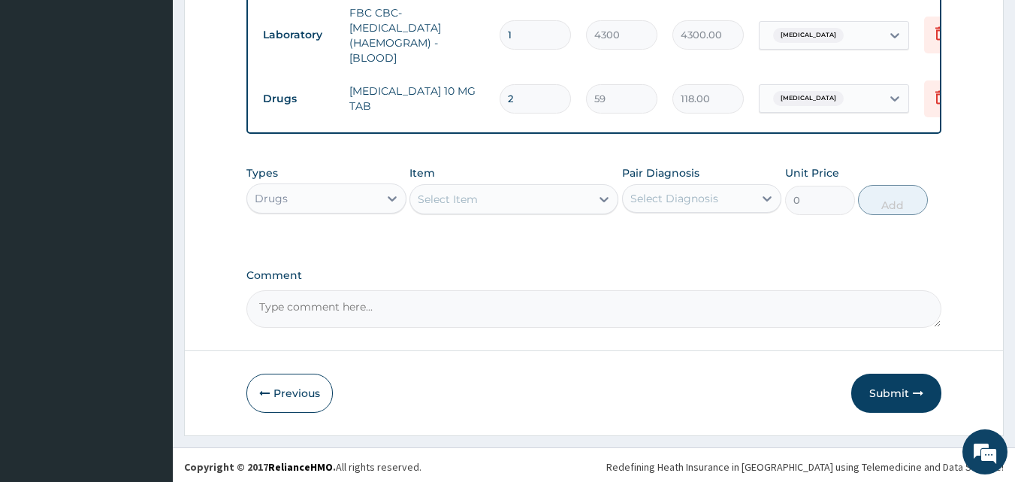
type input "2"
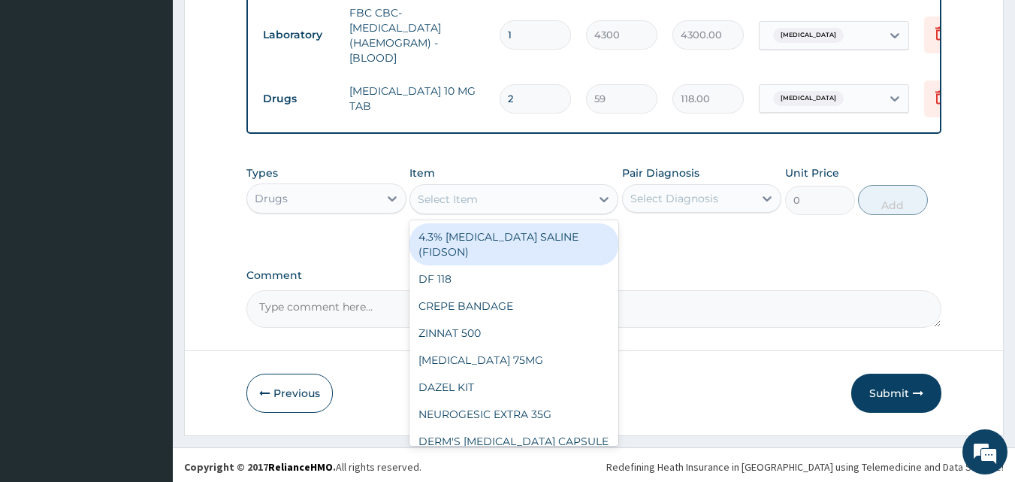
click at [467, 192] on div "Select Item" at bounding box center [448, 199] width 60 height 15
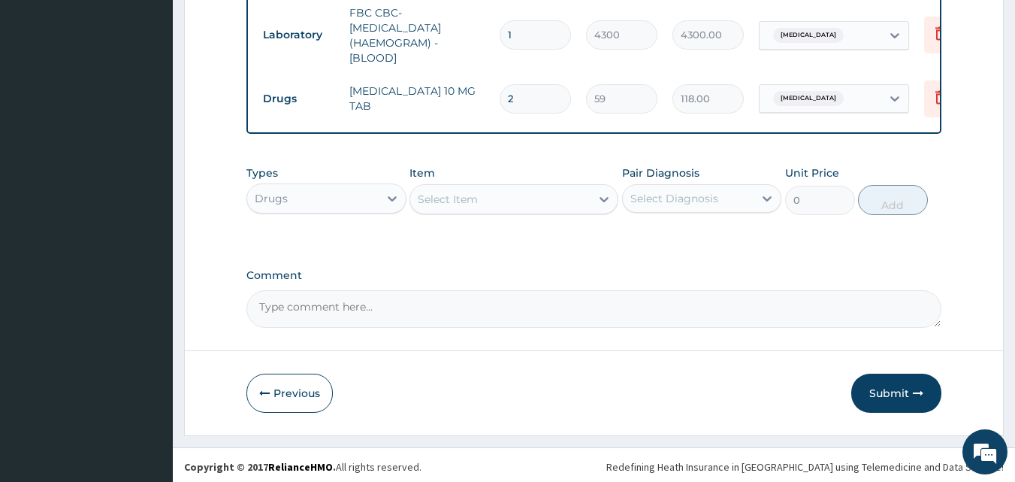
click at [545, 187] on div "Select Item" at bounding box center [500, 199] width 180 height 24
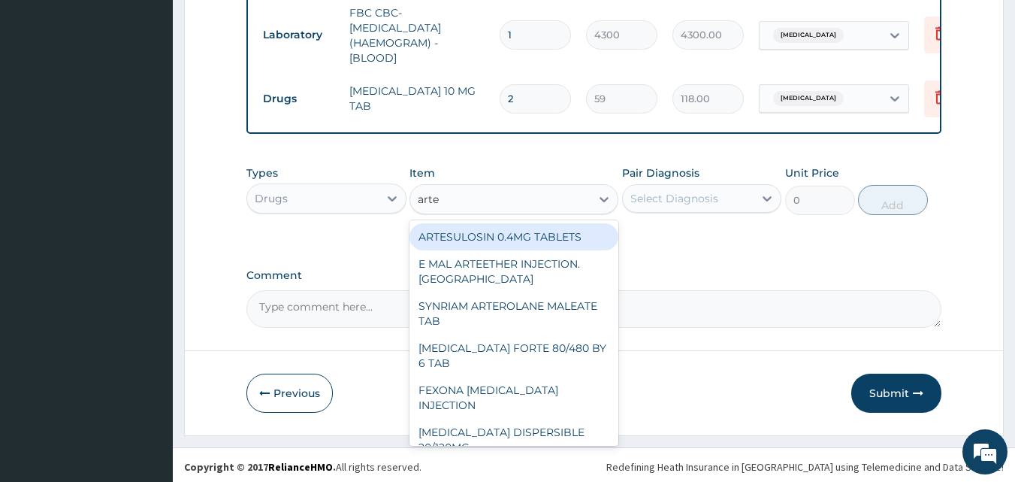
type input "artem"
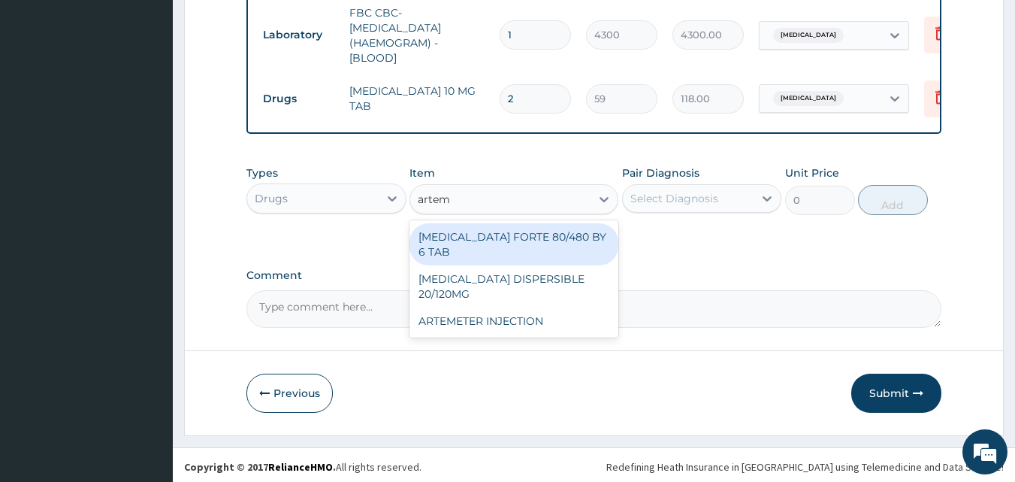
click at [537, 231] on div "[MEDICAL_DATA] FORTE 80/480 BY 6 TAB" at bounding box center [514, 244] width 209 height 42
type input "449"
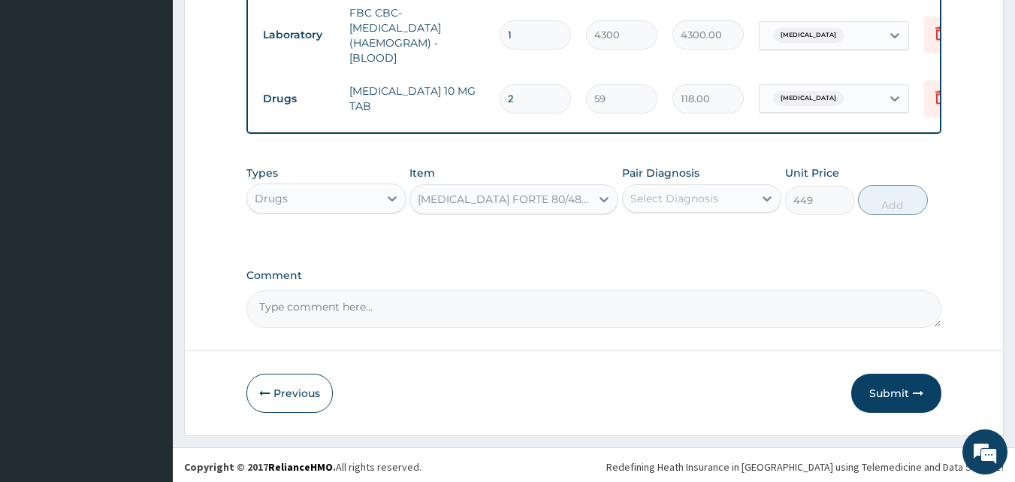
click at [730, 187] on div "Select Diagnosis" at bounding box center [689, 198] width 132 height 24
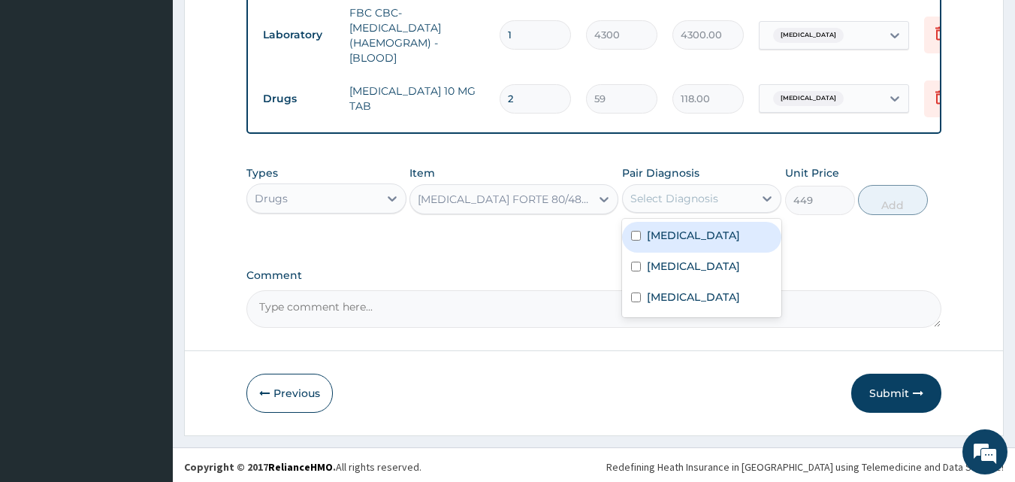
click at [679, 229] on label "[MEDICAL_DATA]" at bounding box center [693, 235] width 93 height 15
checkbox input "true"
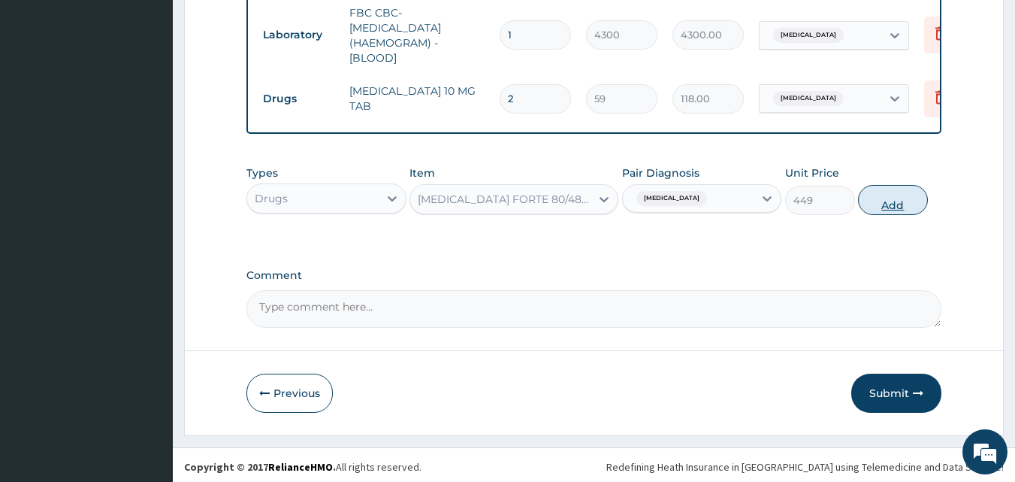
click at [913, 192] on button "Add" at bounding box center [893, 200] width 70 height 30
type input "0"
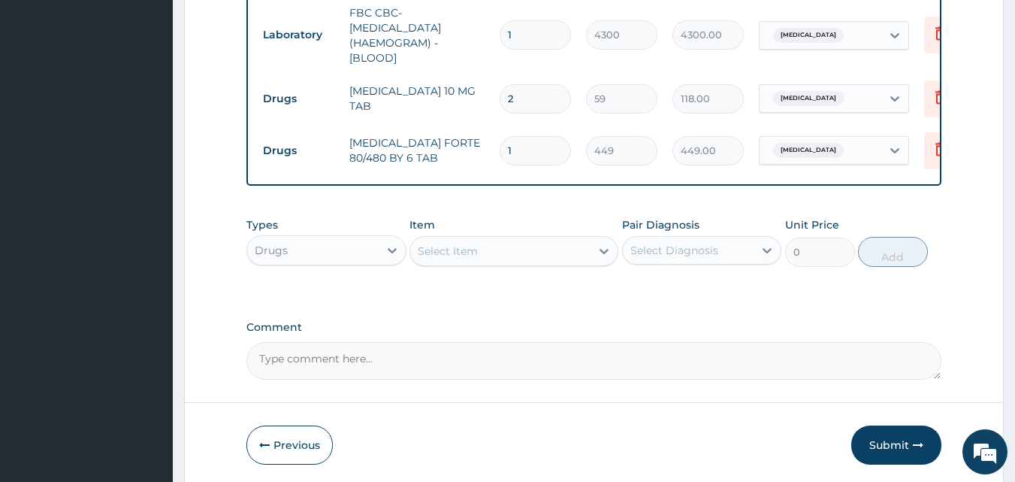
click at [533, 141] on input "1" at bounding box center [535, 150] width 71 height 29
type input "0.00"
type input "6"
type input "2694.00"
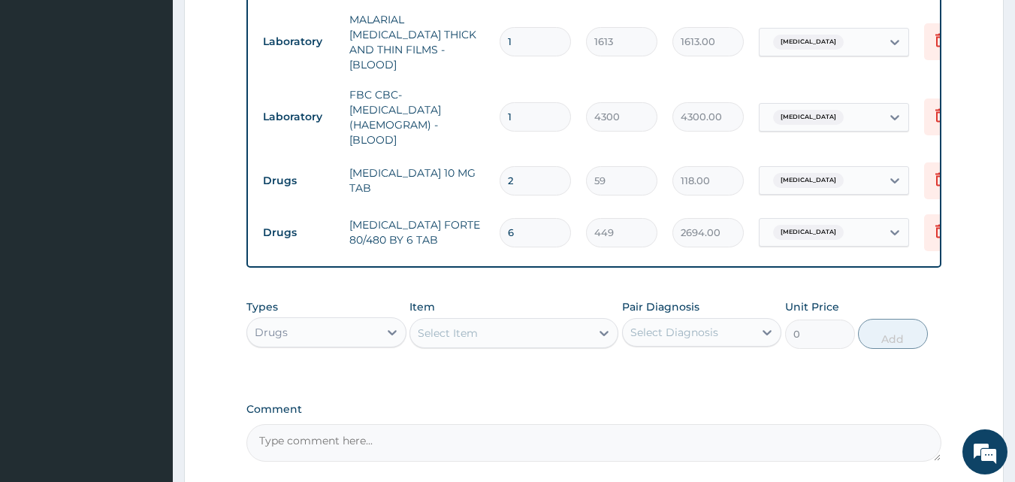
scroll to position [654, 0]
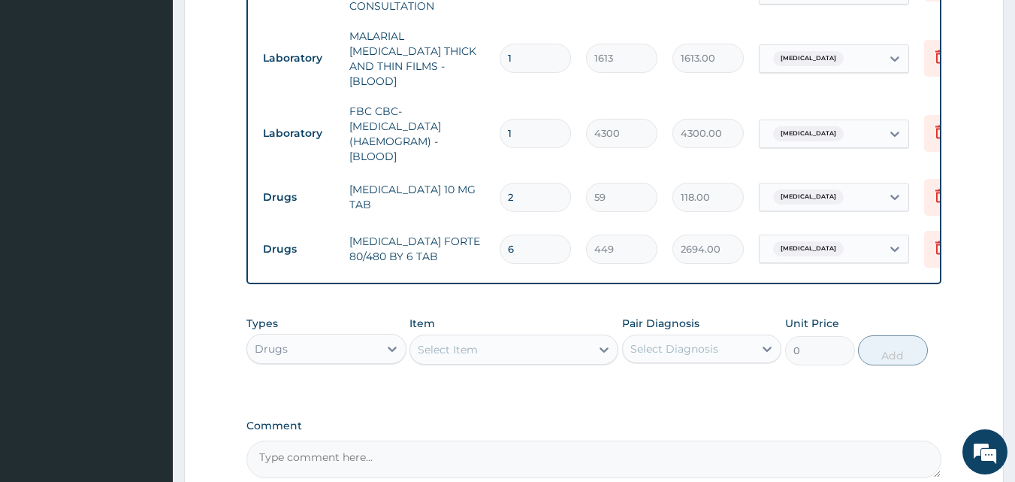
type input "6"
click at [444, 342] on div "Select Item" at bounding box center [448, 349] width 60 height 15
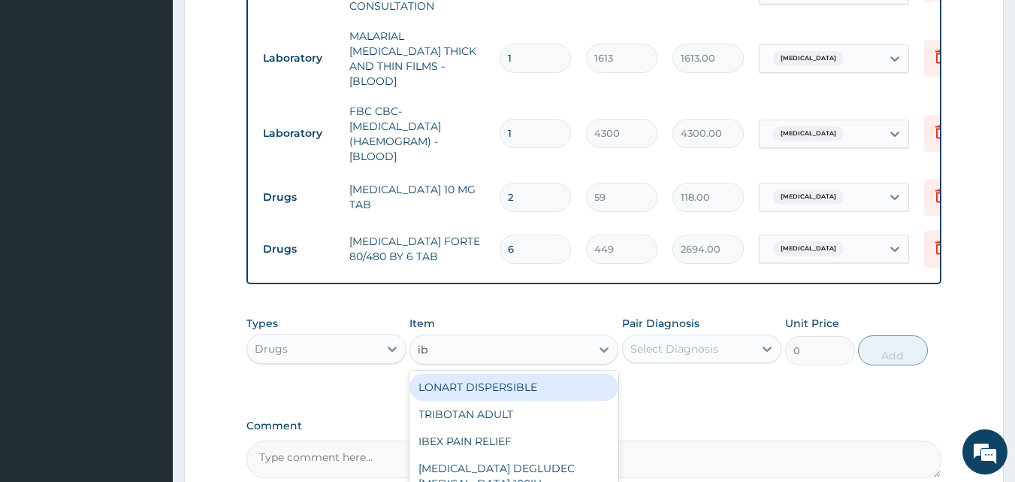
type input "ibu"
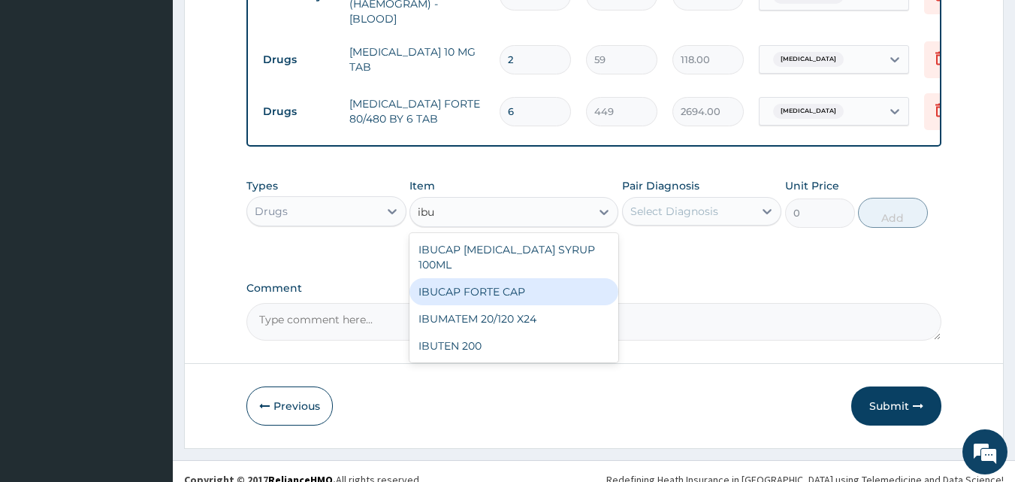
scroll to position [804, 0]
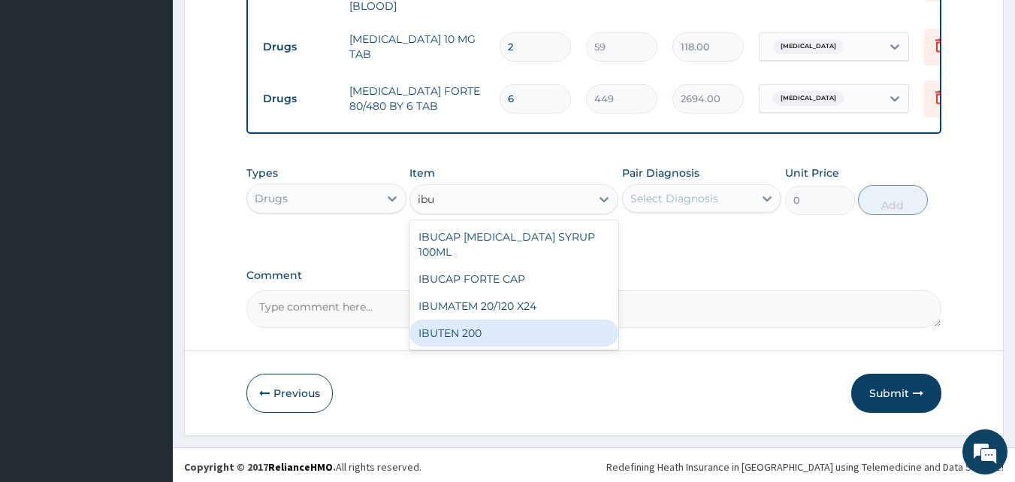
click at [445, 321] on div "IBUTEN 200" at bounding box center [514, 332] width 209 height 27
type input "83"
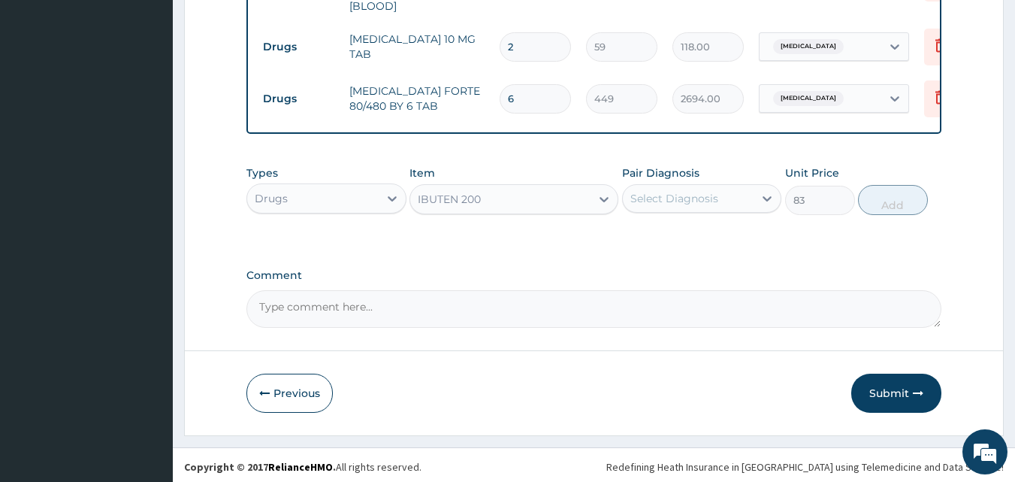
click at [699, 186] on div "Select Diagnosis" at bounding box center [689, 198] width 132 height 24
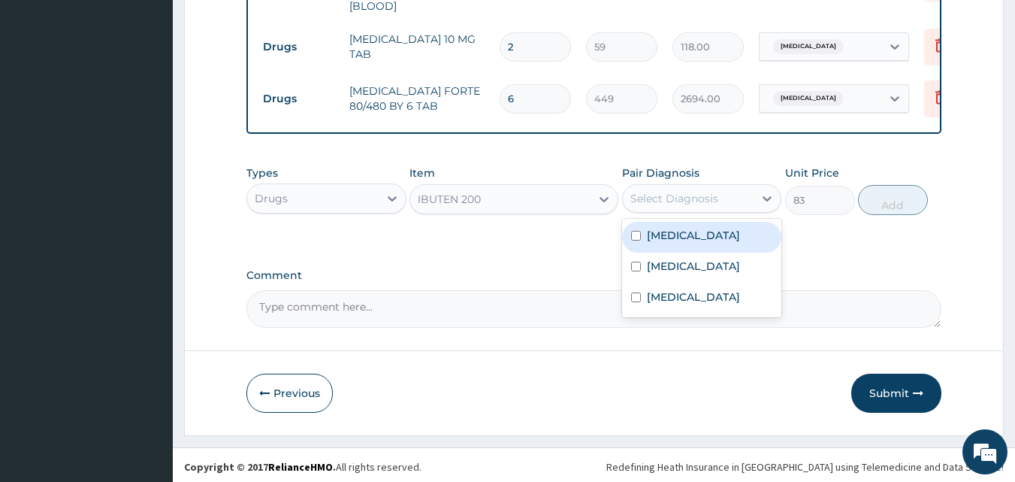
click at [681, 231] on label "[MEDICAL_DATA]" at bounding box center [693, 235] width 93 height 15
checkbox input "true"
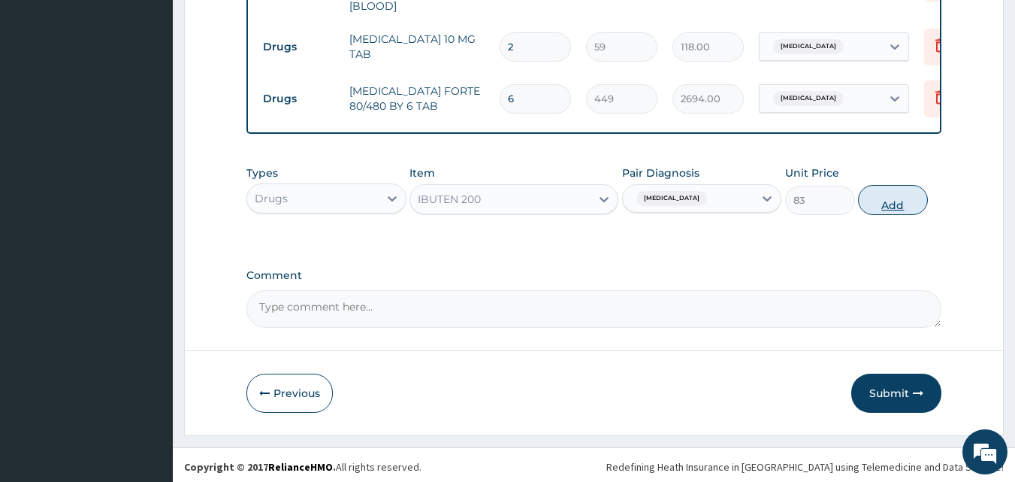
click at [882, 193] on button "Add" at bounding box center [893, 200] width 70 height 30
type input "0"
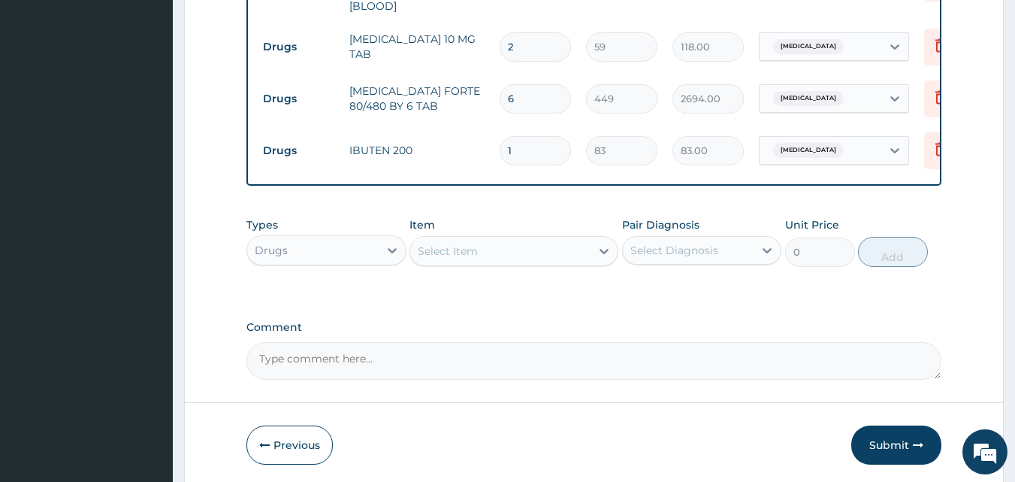
type input "18"
type input "1494.00"
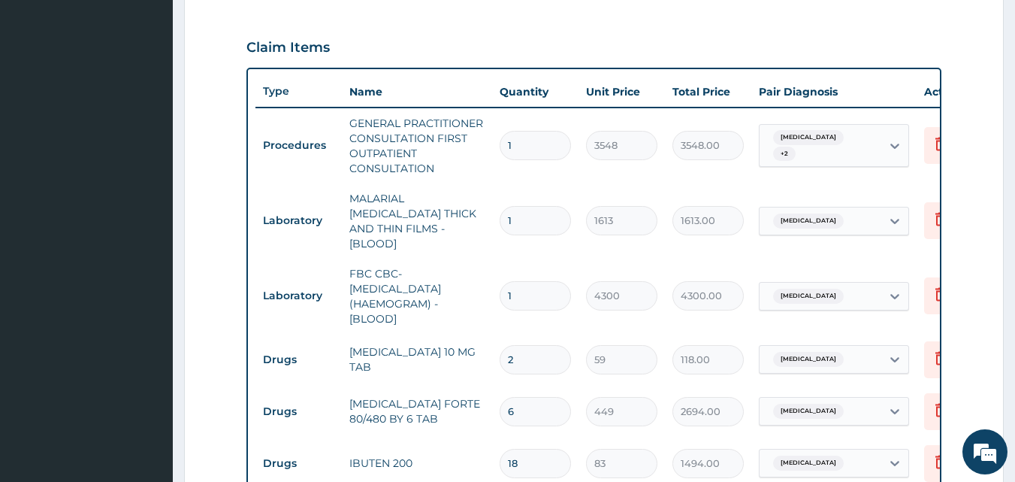
scroll to position [480, 0]
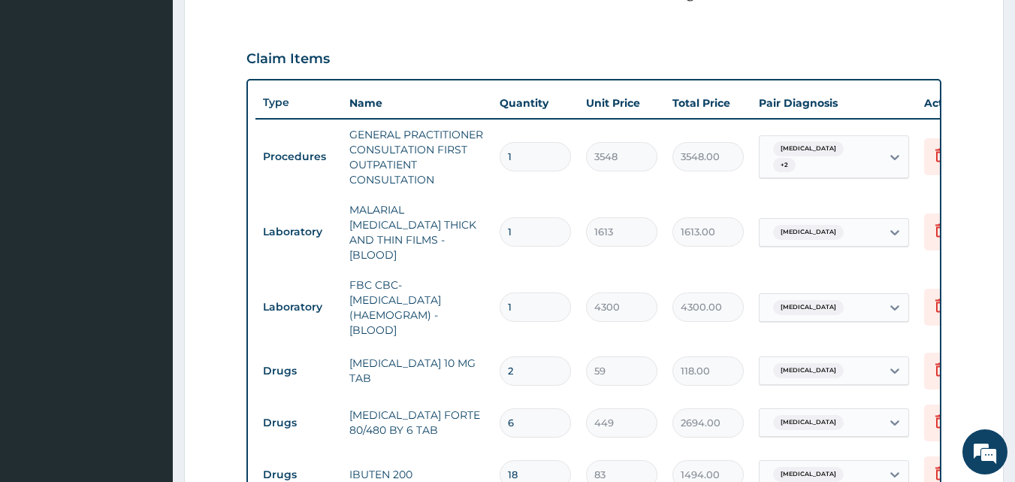
type input "18"
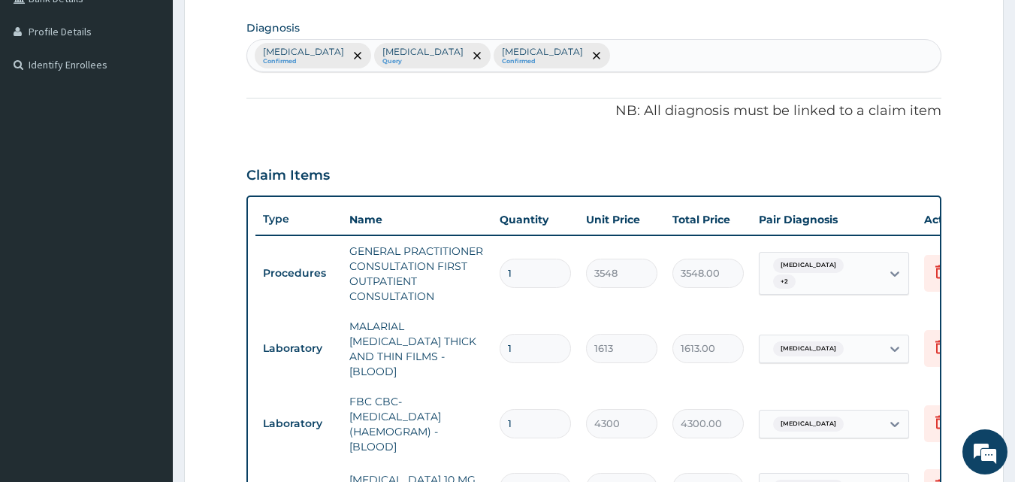
scroll to position [104, 0]
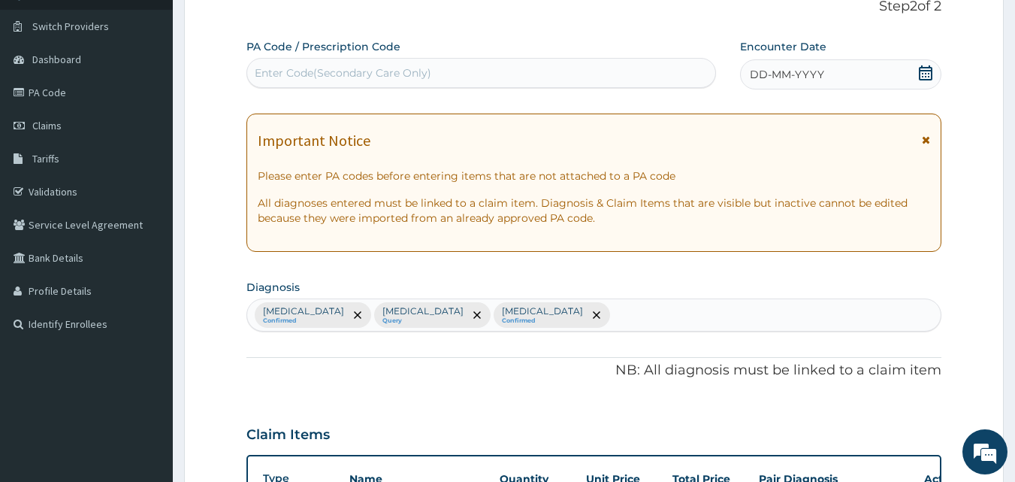
click at [832, 73] on div "DD-MM-YYYY" at bounding box center [840, 74] width 201 height 30
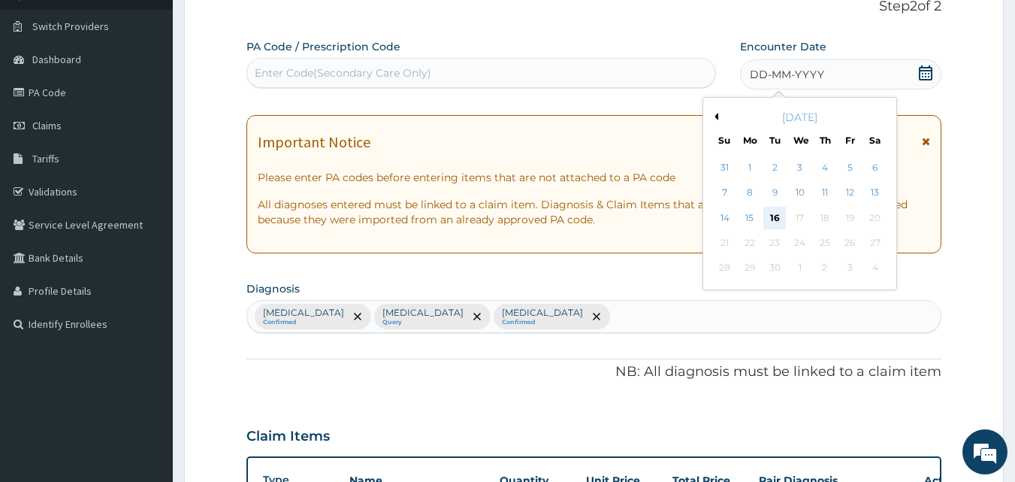
click at [771, 216] on div "16" at bounding box center [775, 218] width 23 height 23
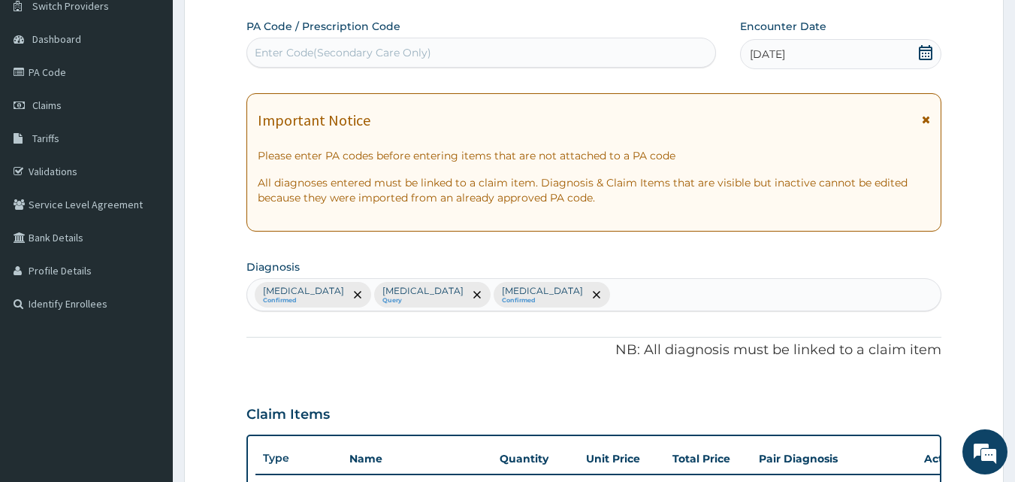
scroll to position [0, 0]
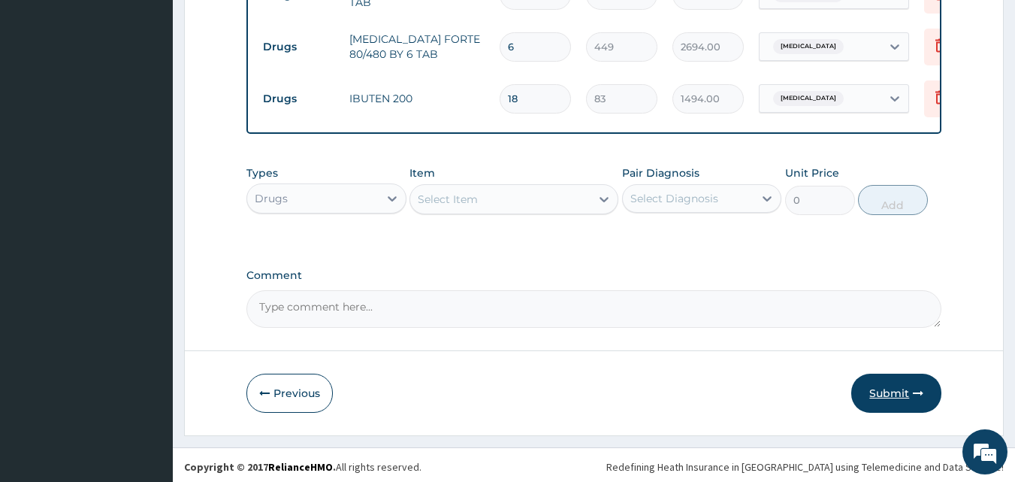
click at [908, 382] on button "Submit" at bounding box center [897, 393] width 90 height 39
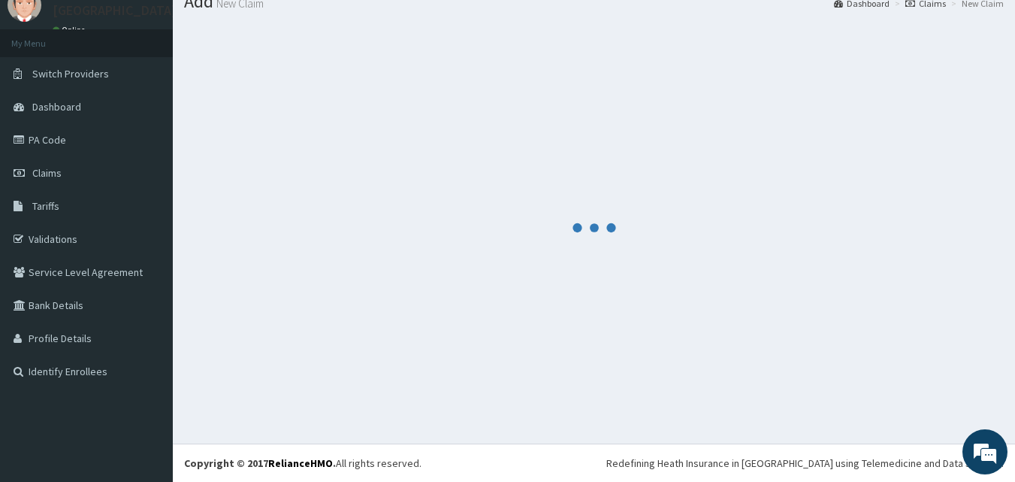
scroll to position [57, 0]
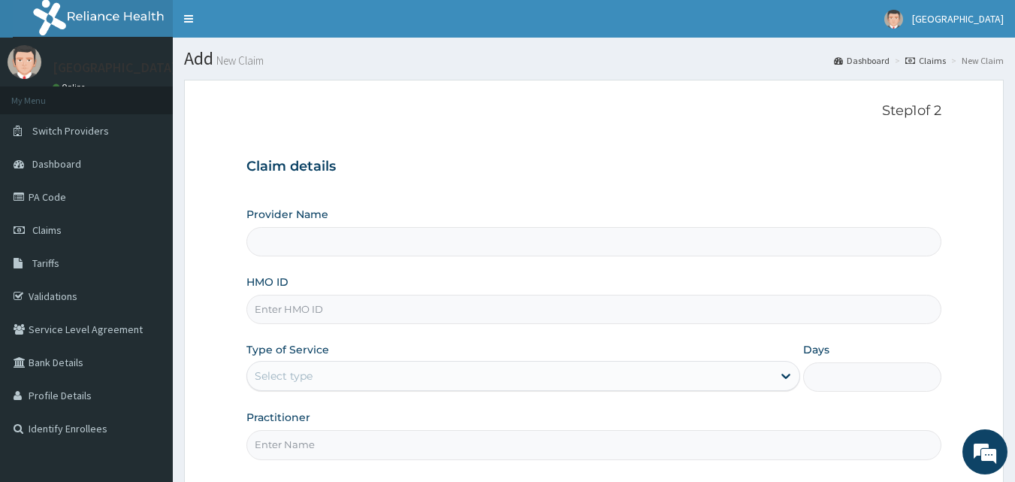
type input "[GEOGRAPHIC_DATA], [GEOGRAPHIC_DATA]"
